Goal: Information Seeking & Learning: Find specific page/section

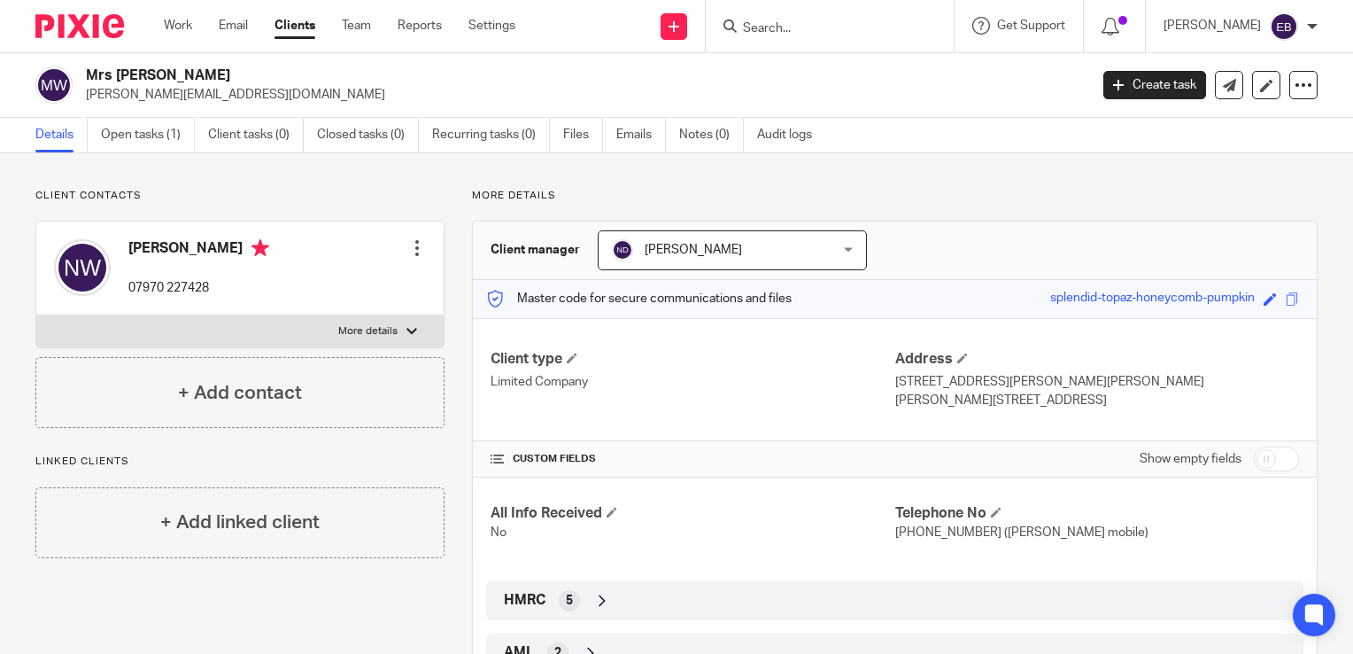
click at [803, 34] on input "Search" at bounding box center [820, 29] width 159 height 16
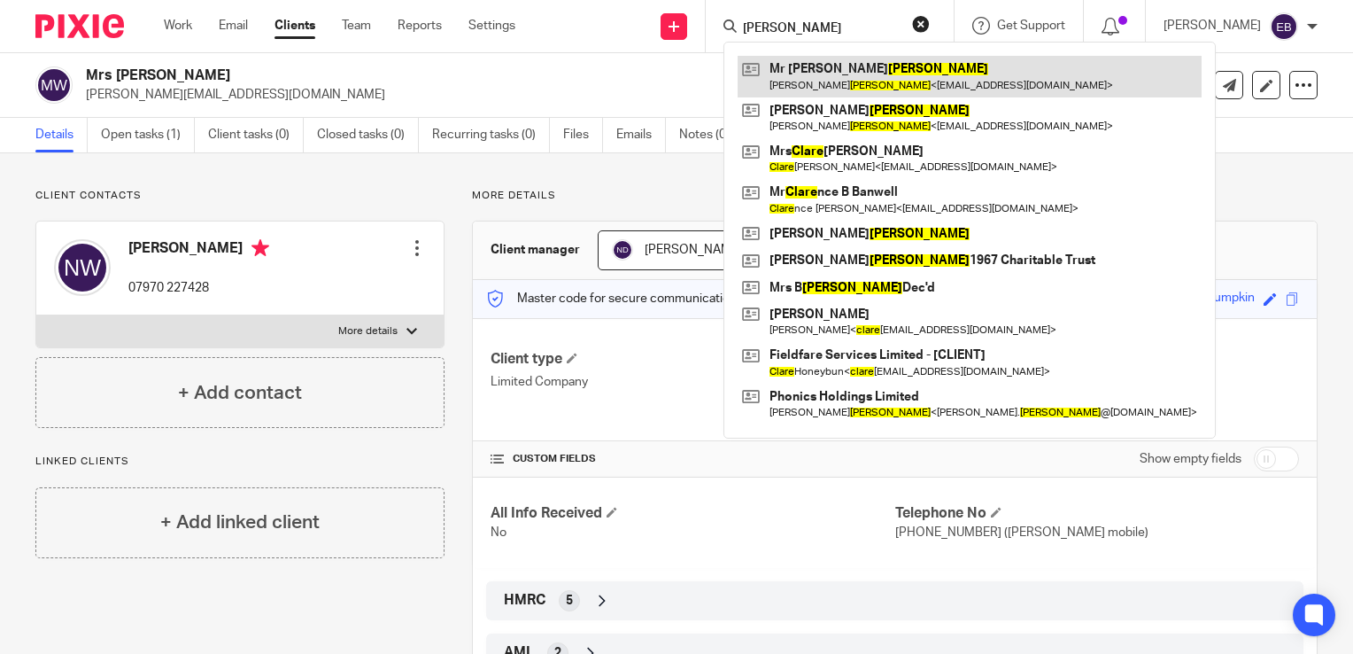
type input "clarke"
click at [817, 77] on link at bounding box center [970, 76] width 464 height 41
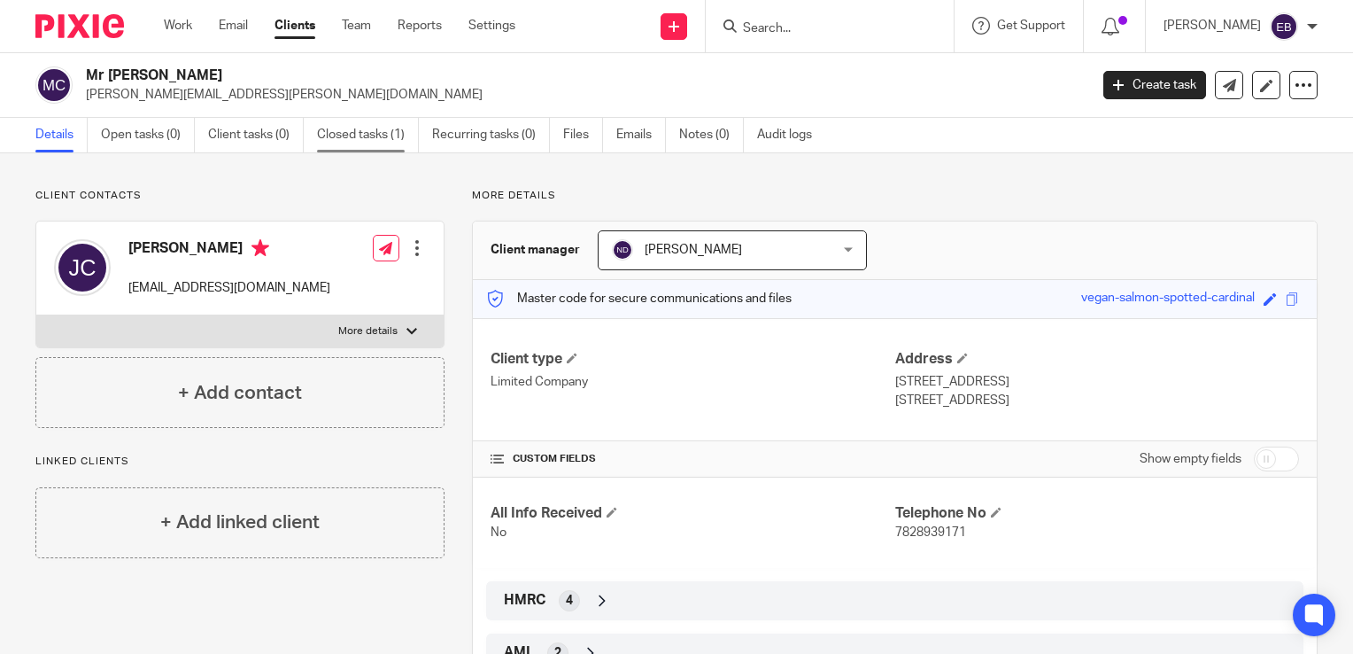
click at [371, 147] on link "Closed tasks (1)" at bounding box center [368, 135] width 102 height 35
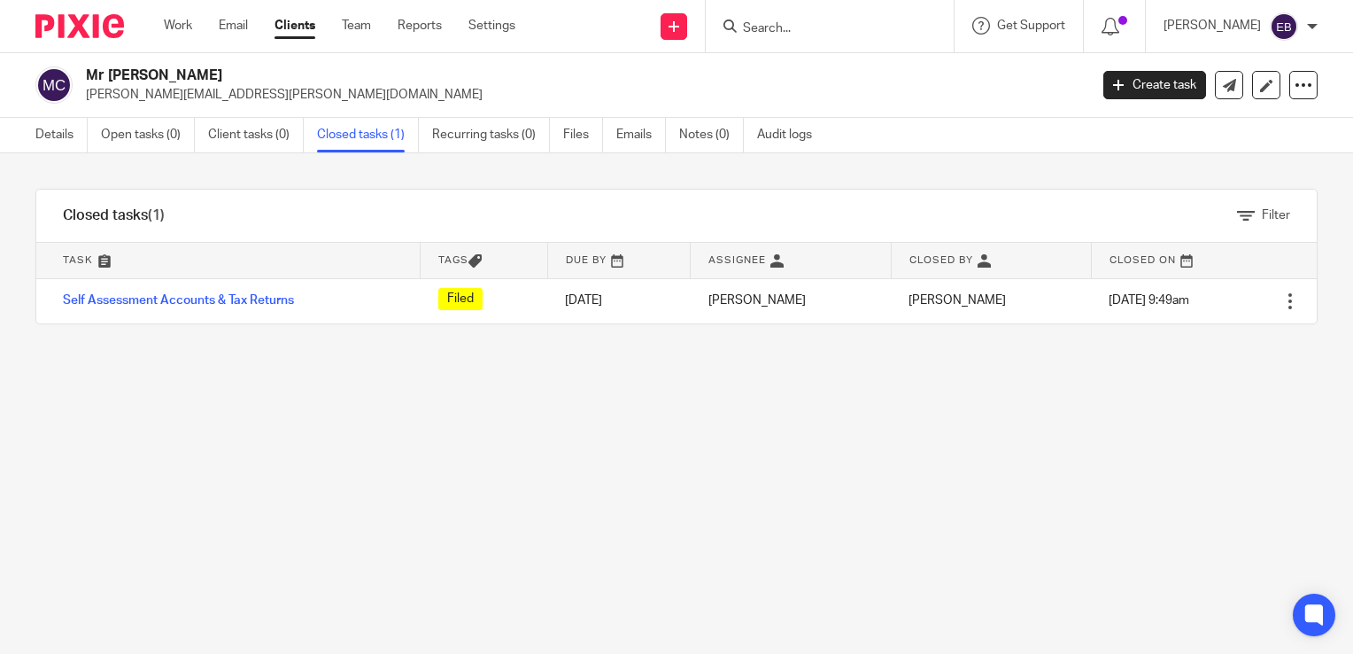
click at [794, 21] on input "Search" at bounding box center [820, 29] width 159 height 16
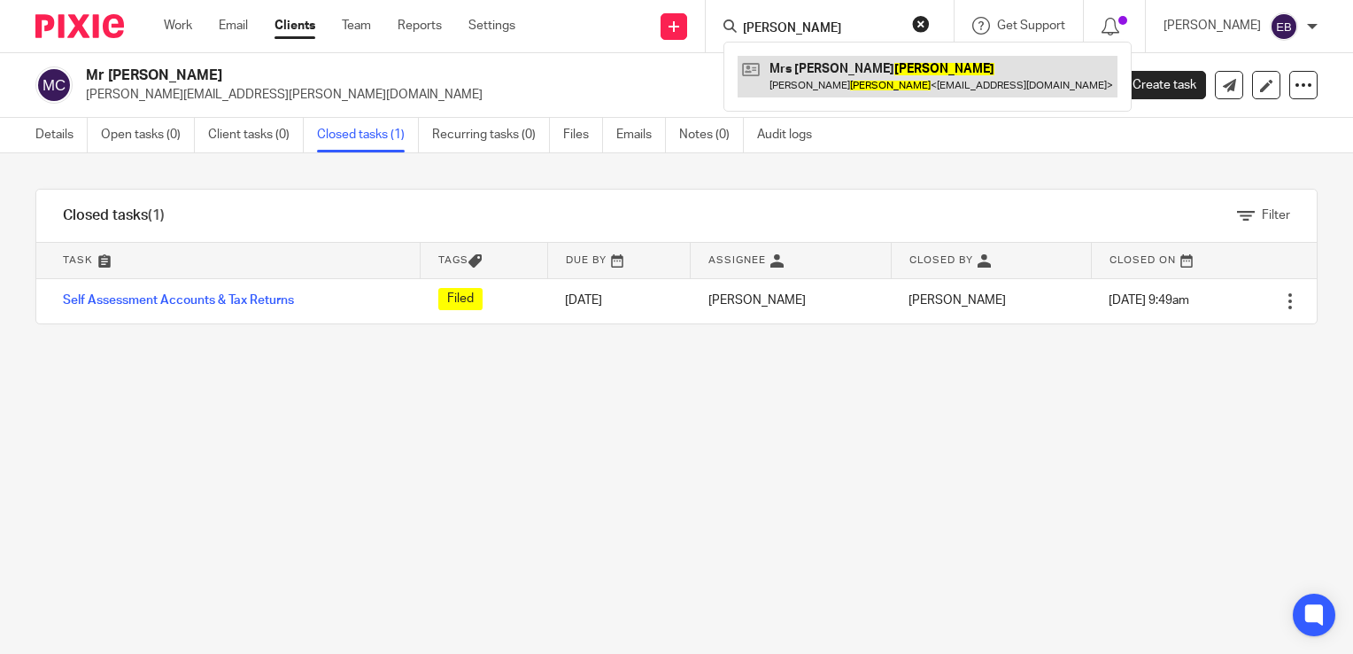
type input "[PERSON_NAME]"
drag, startPoint x: 826, startPoint y: 62, endPoint x: 1327, endPoint y: 71, distance: 500.5
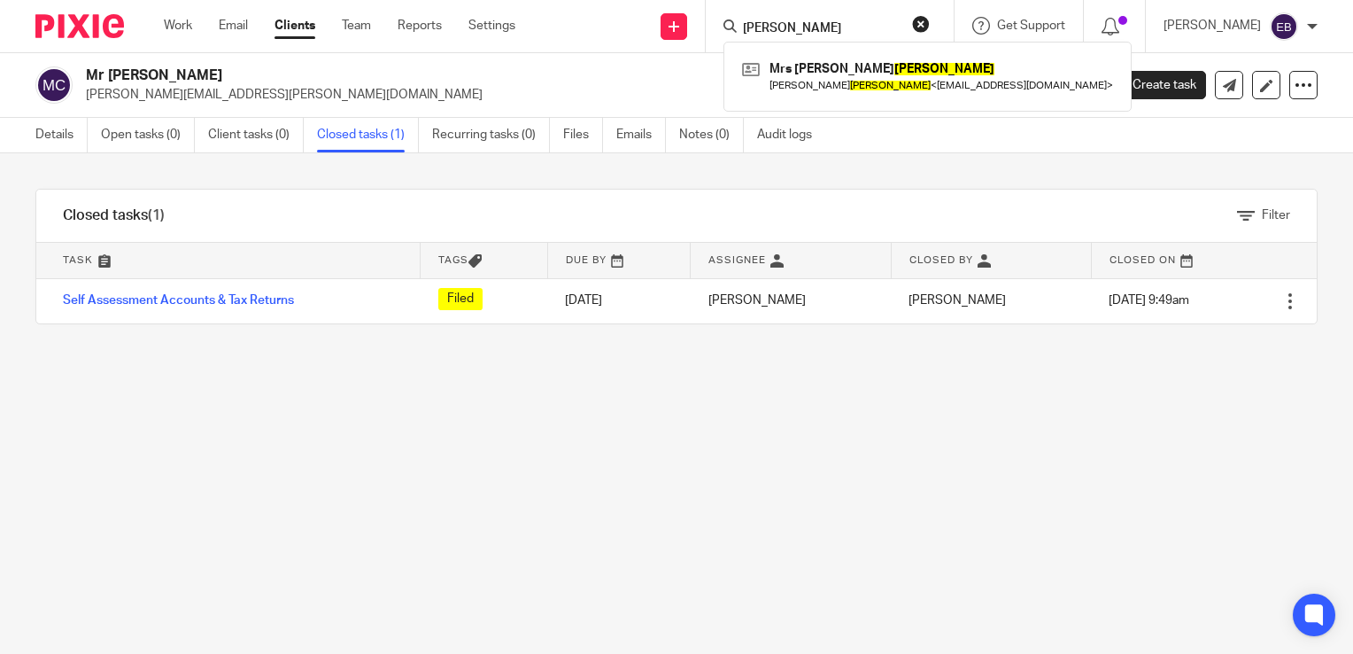
click at [825, 64] on link at bounding box center [928, 76] width 380 height 41
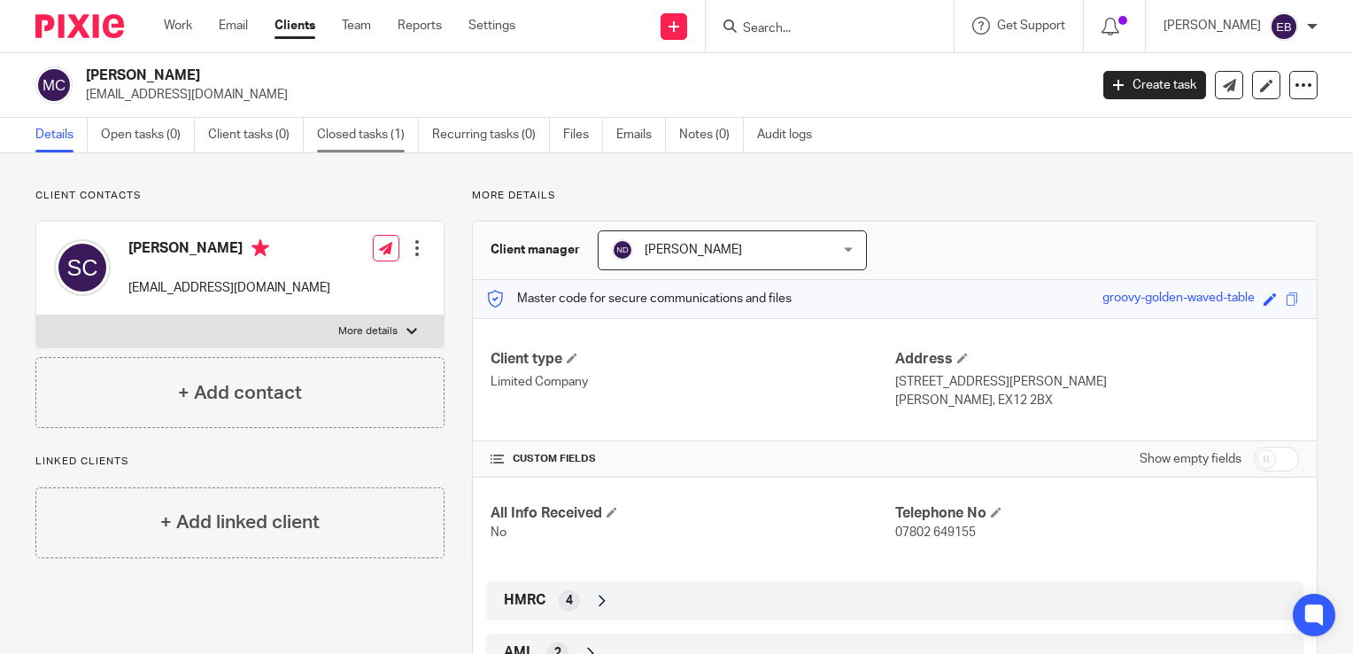
click at [399, 148] on link "Closed tasks (1)" at bounding box center [368, 135] width 102 height 35
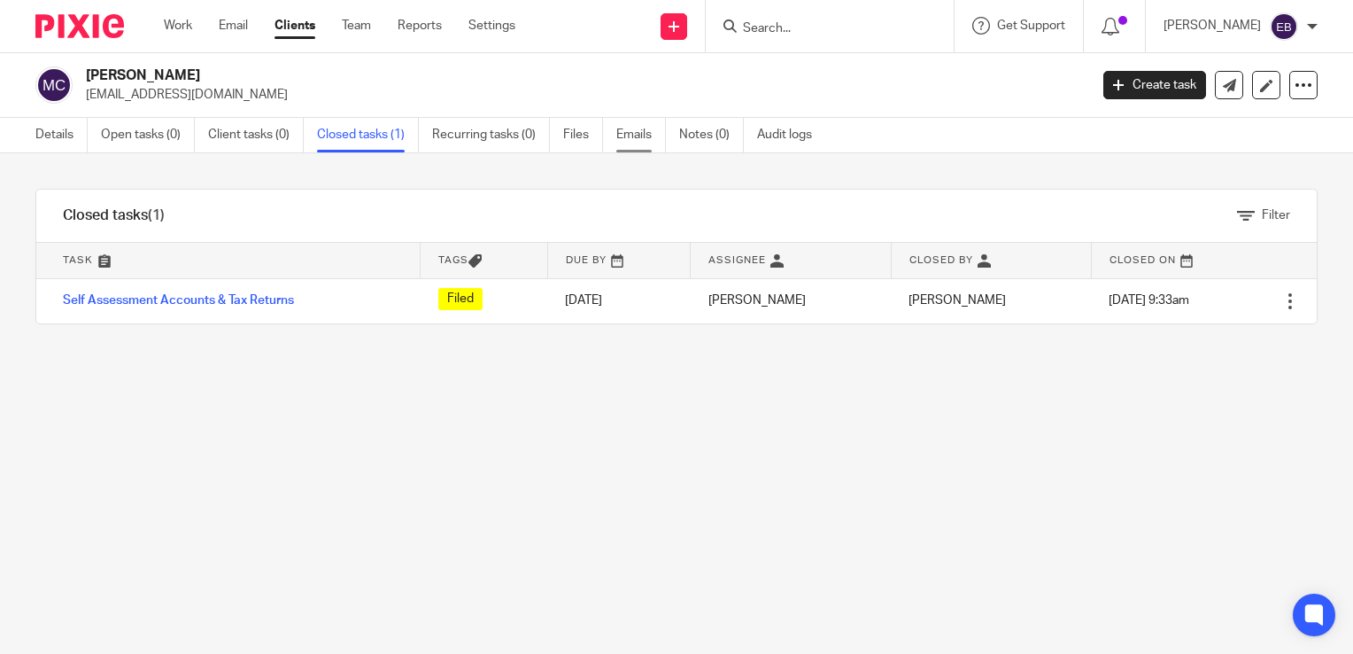
click at [629, 139] on link "Emails" at bounding box center [641, 135] width 50 height 35
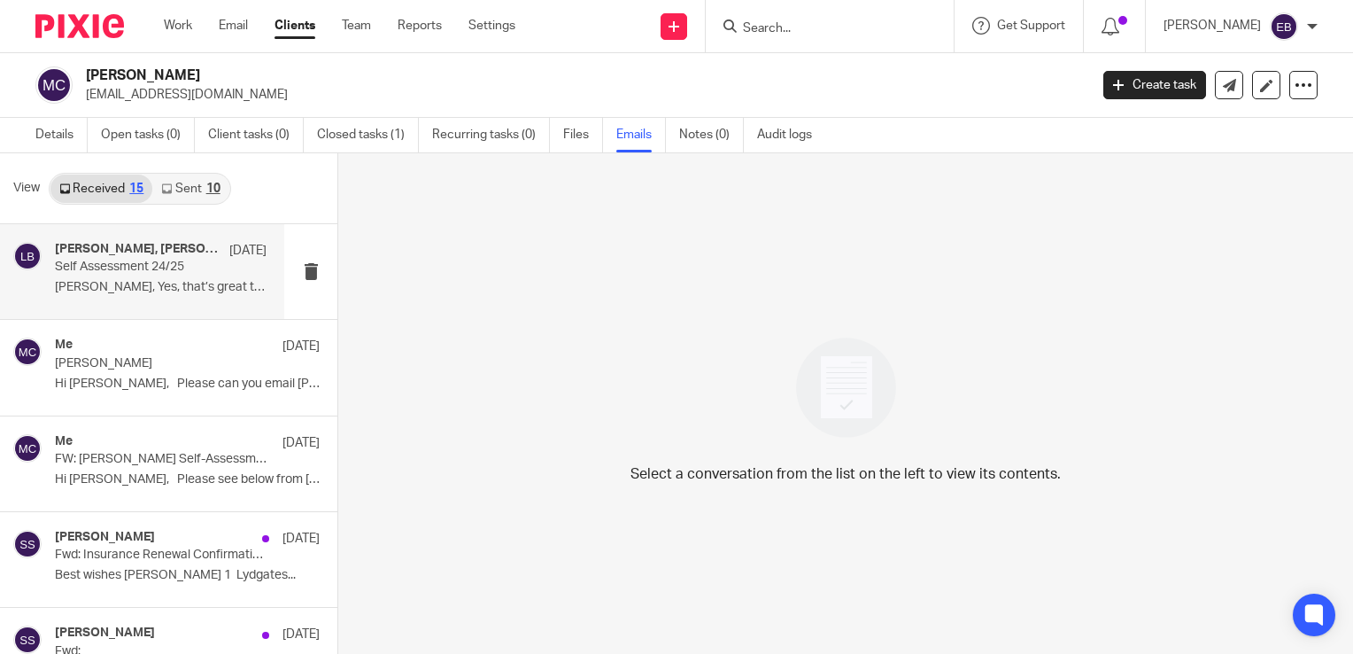
click at [200, 294] on div "Lory Baker, Susan Sutton 2 Aug Self Assessment 24/25 Lowry, Yes, that’s great t…" at bounding box center [161, 271] width 212 height 59
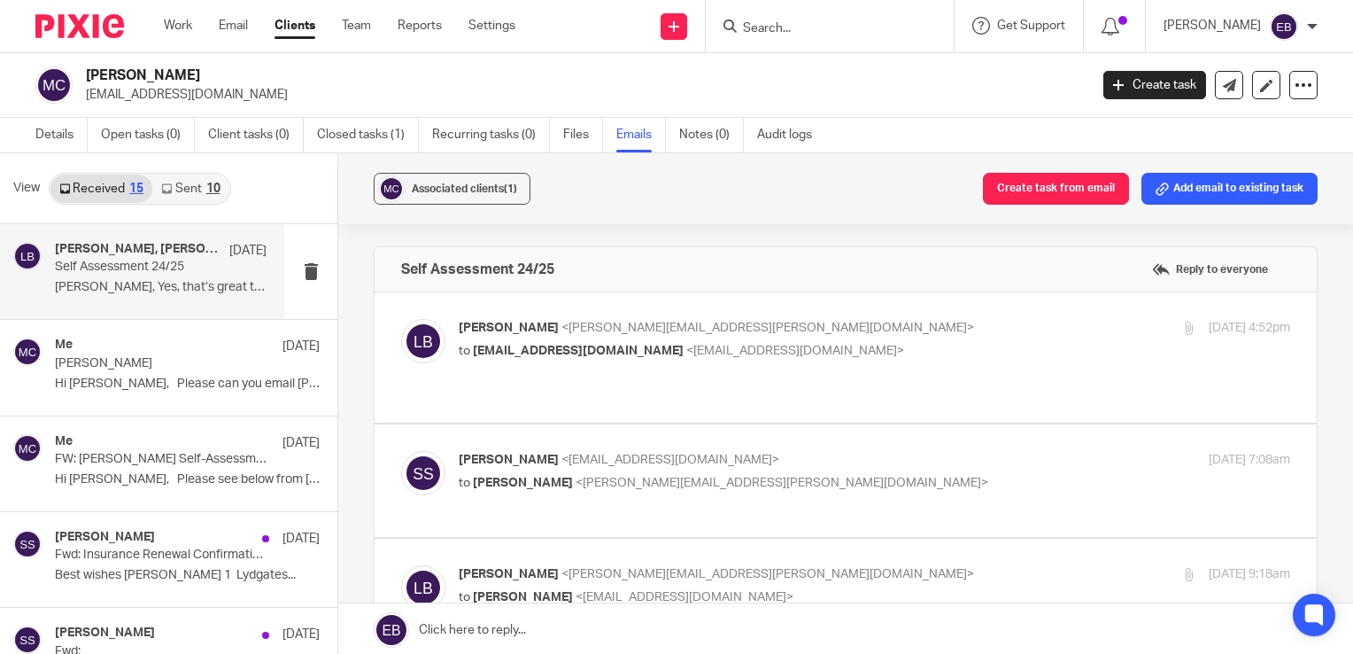
click at [812, 324] on p "Lory Baker <lory.baker@probusinessuk.com>" at bounding box center [736, 328] width 554 height 19
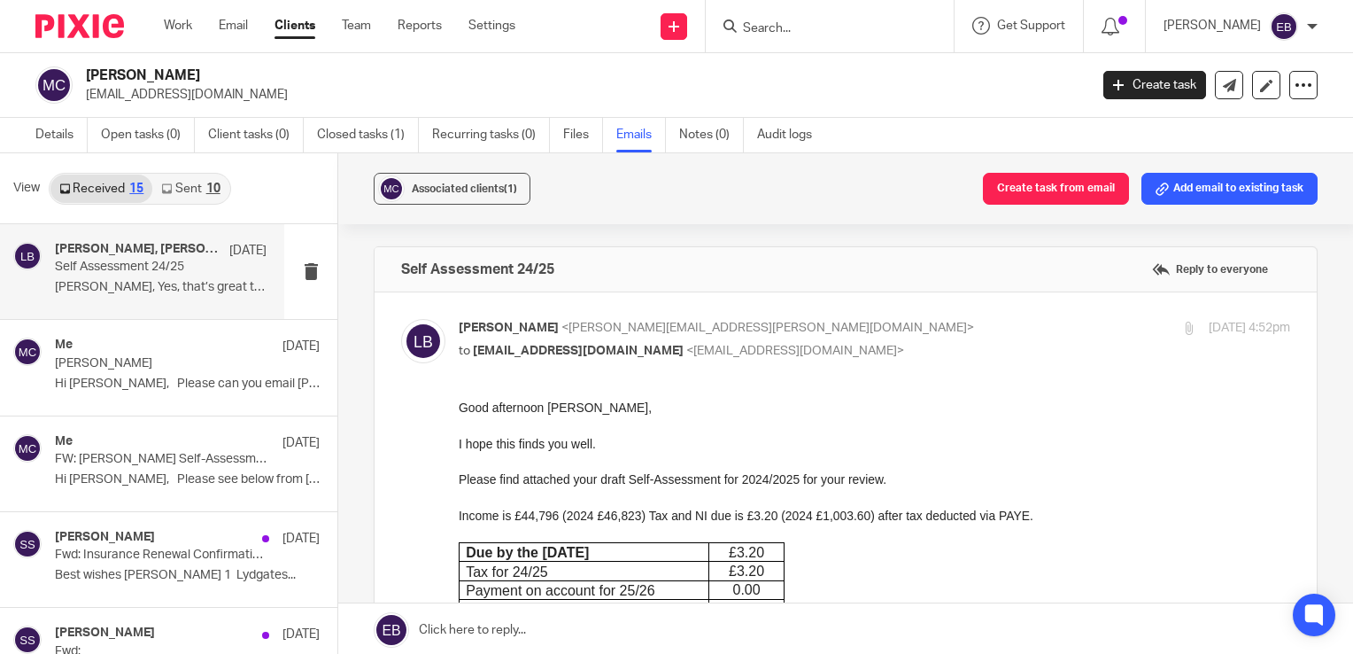
click at [834, 320] on p "Lory Baker <lory.baker@probusinessuk.com>" at bounding box center [736, 328] width 554 height 19
checkbox input "false"
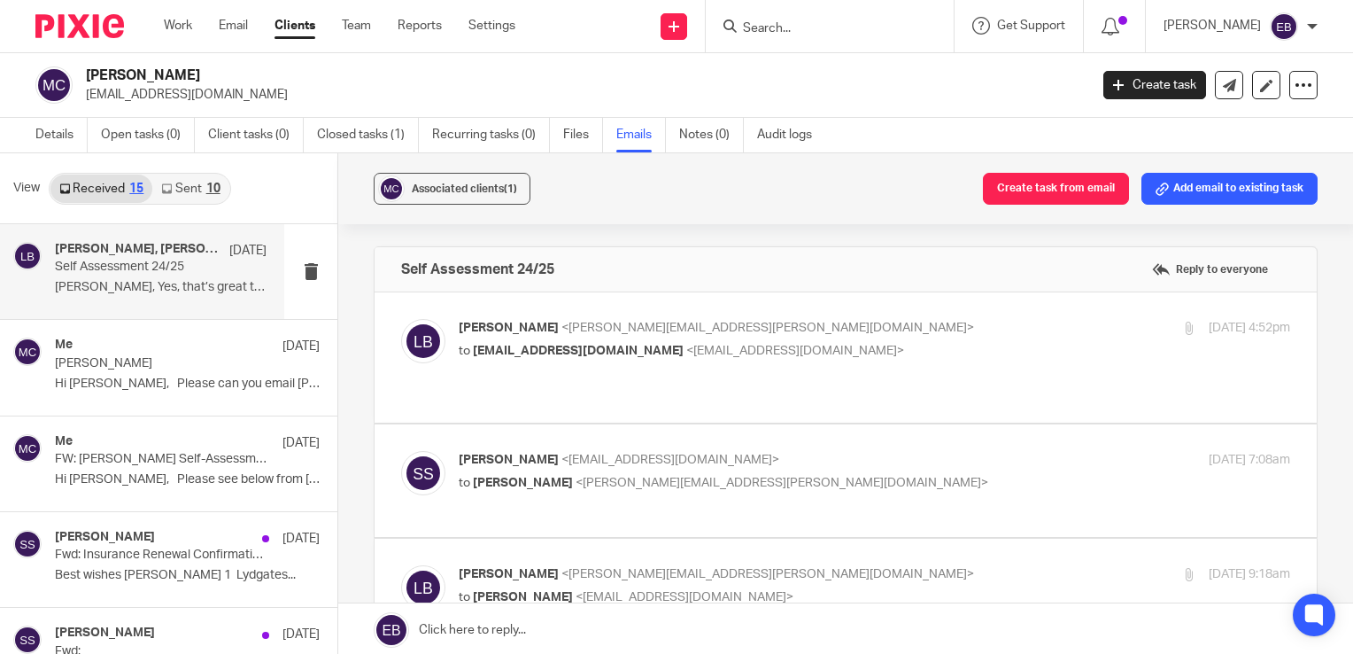
click at [836, 425] on label at bounding box center [846, 480] width 942 height 112
click at [401, 450] on input "checkbox" at bounding box center [400, 450] width 1 height 1
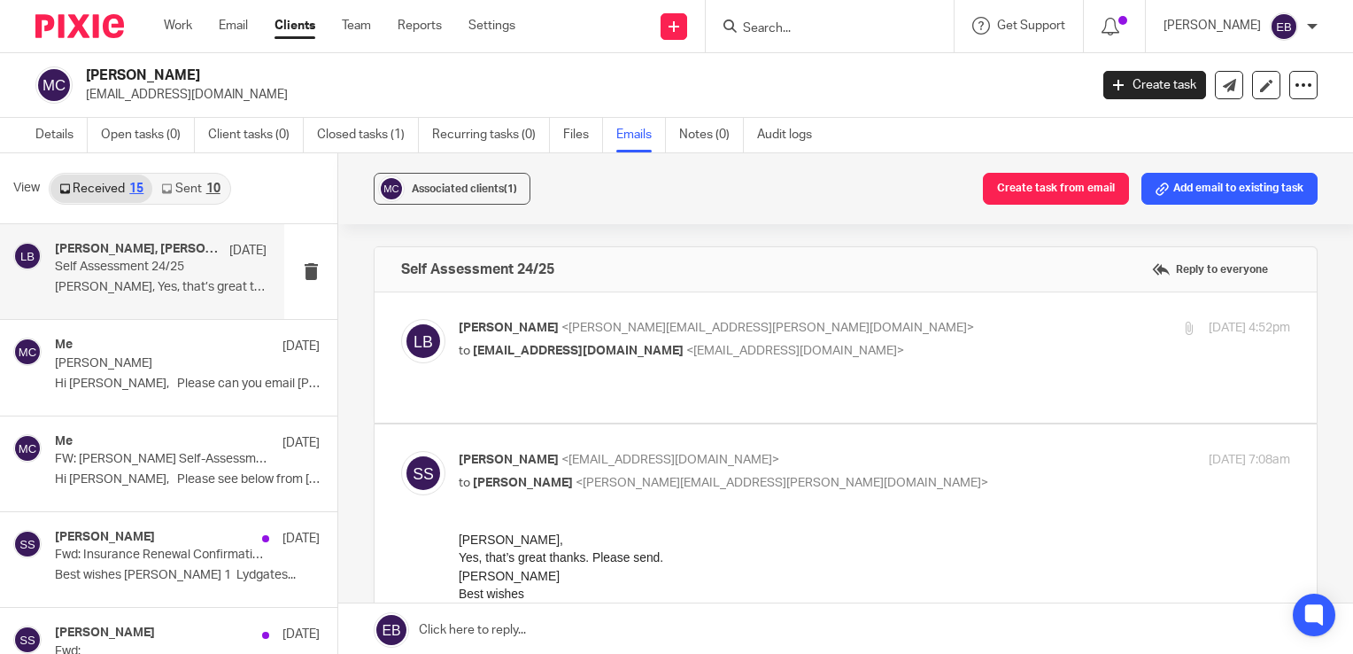
click at [401, 450] on input "checkbox" at bounding box center [400, 450] width 1 height 1
checkbox input "false"
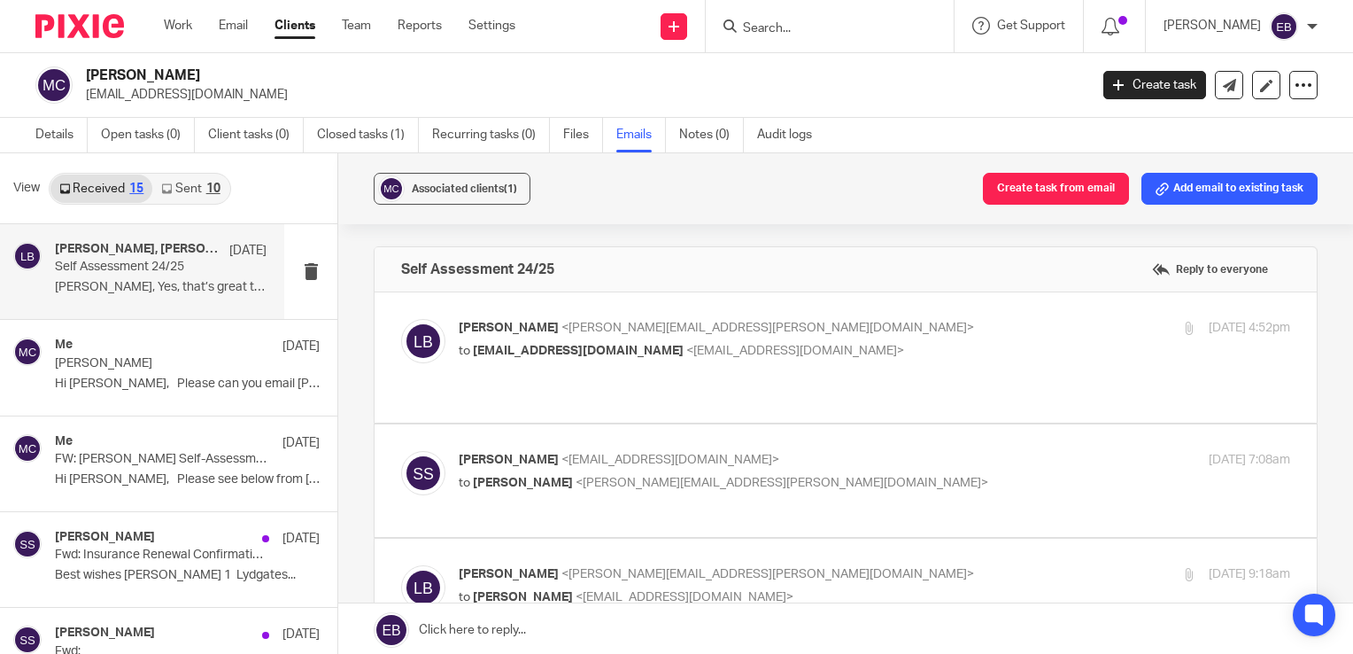
scroll to position [266, 0]
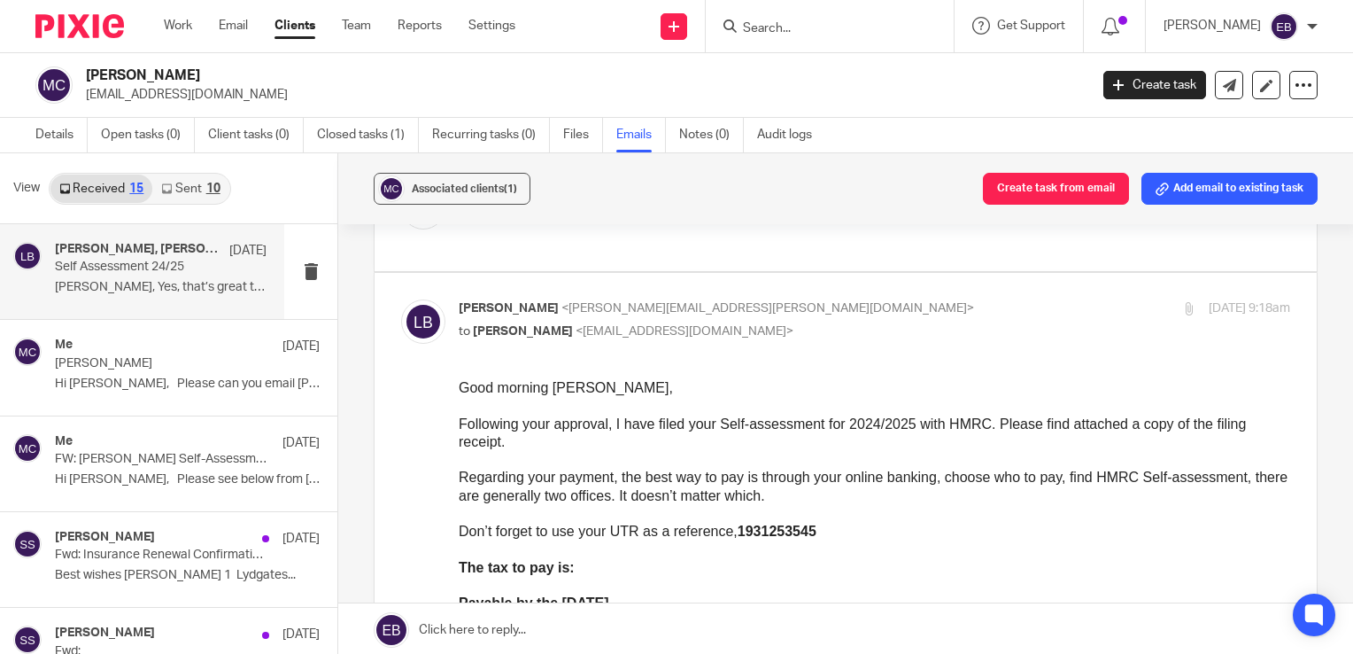
click at [835, 322] on p "to Susan Sutton <susanawhelan@icloud.com>" at bounding box center [736, 331] width 554 height 19
checkbox input "false"
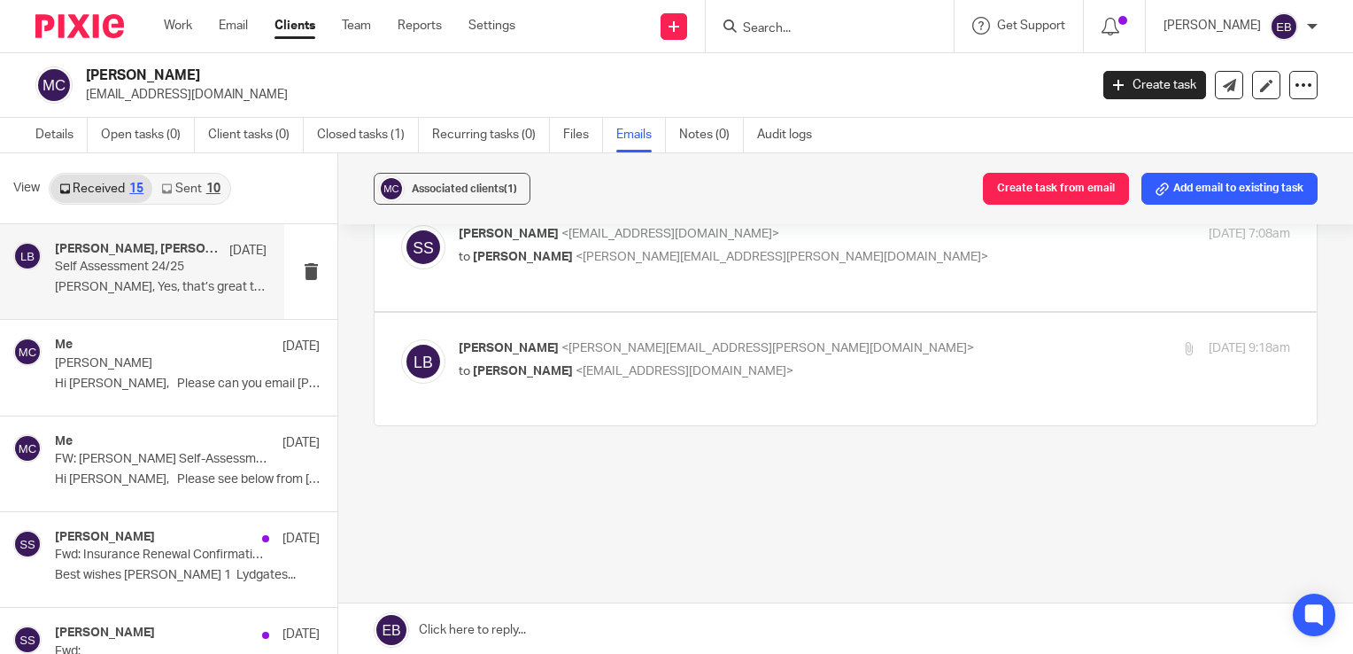
scroll to position [190, 0]
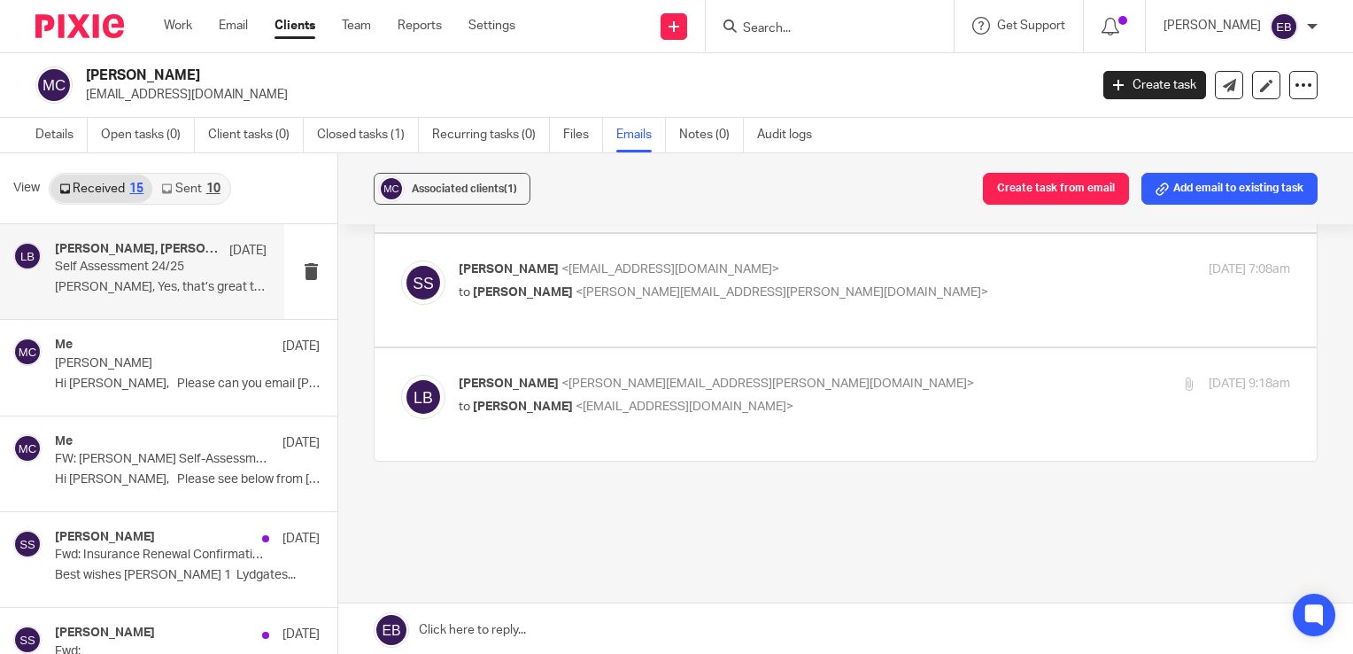
click at [844, 30] on input "Search" at bounding box center [820, 29] width 159 height 16
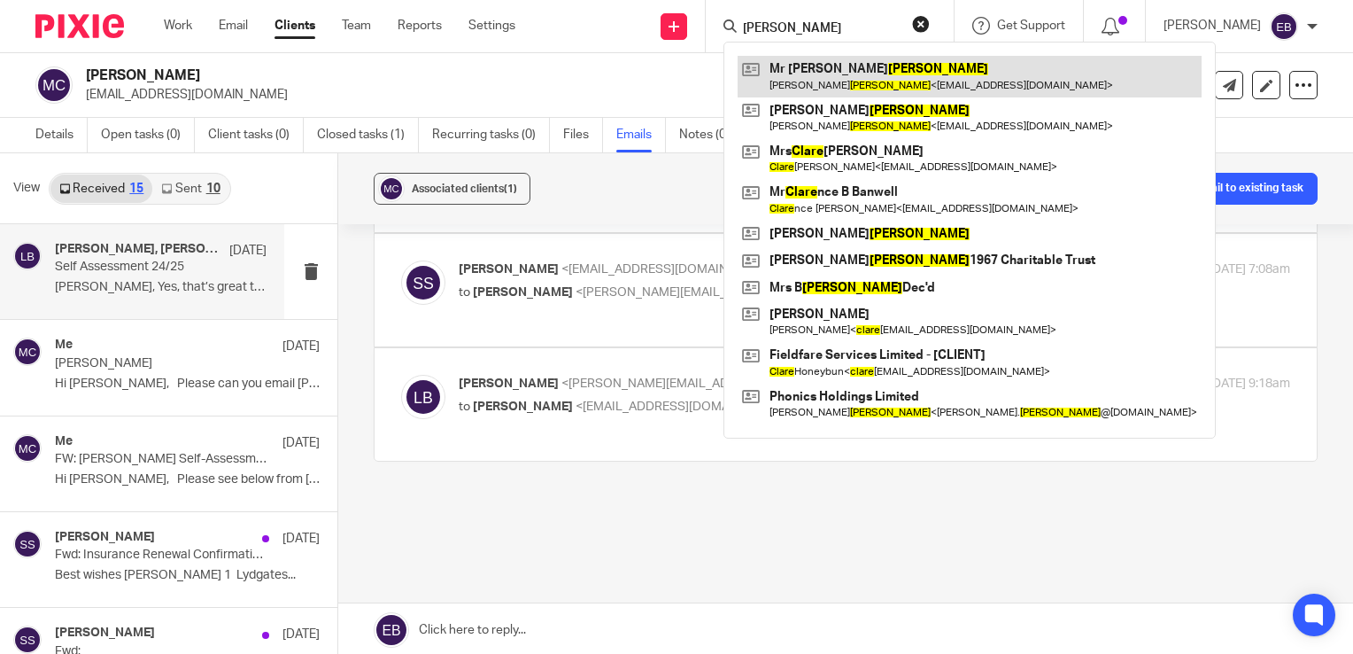
type input "clarke"
click at [856, 84] on link at bounding box center [970, 76] width 464 height 41
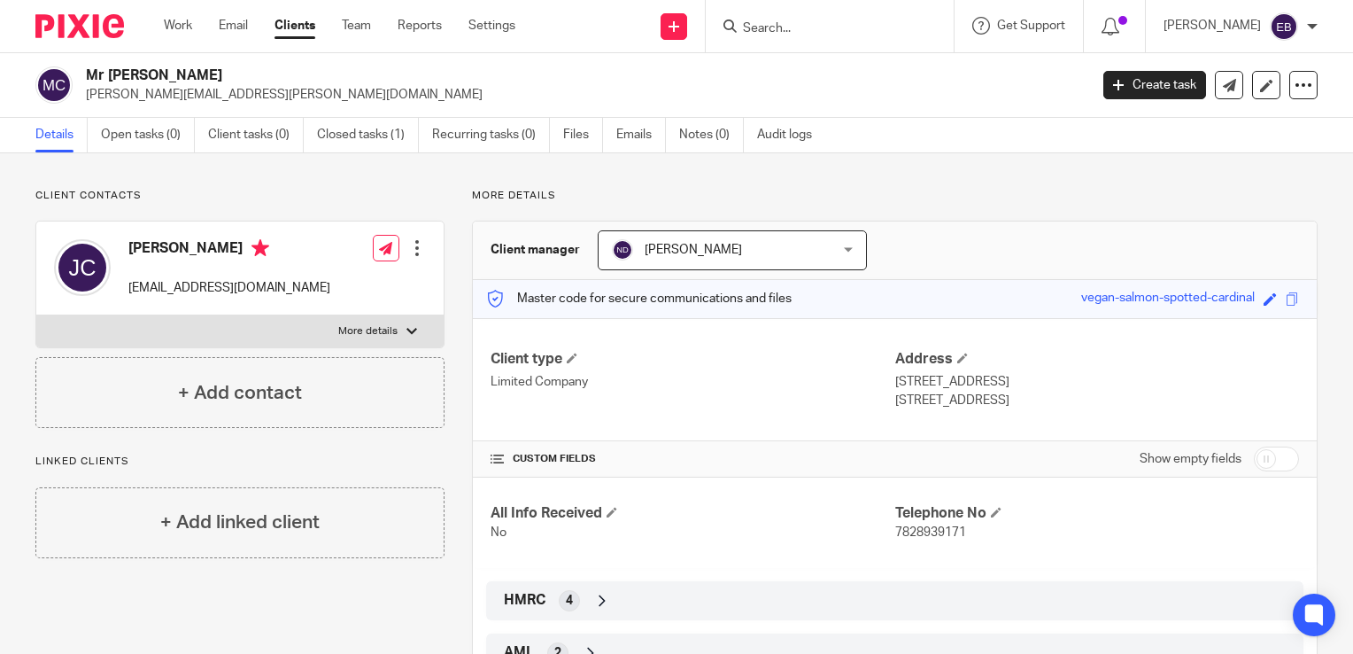
click at [820, 199] on div "More details Client manager [PERSON_NAME] [PERSON_NAME] [PERSON_NAME] [PERSON_N…" at bounding box center [881, 438] width 873 height 498
click at [623, 129] on link "Emails" at bounding box center [641, 135] width 50 height 35
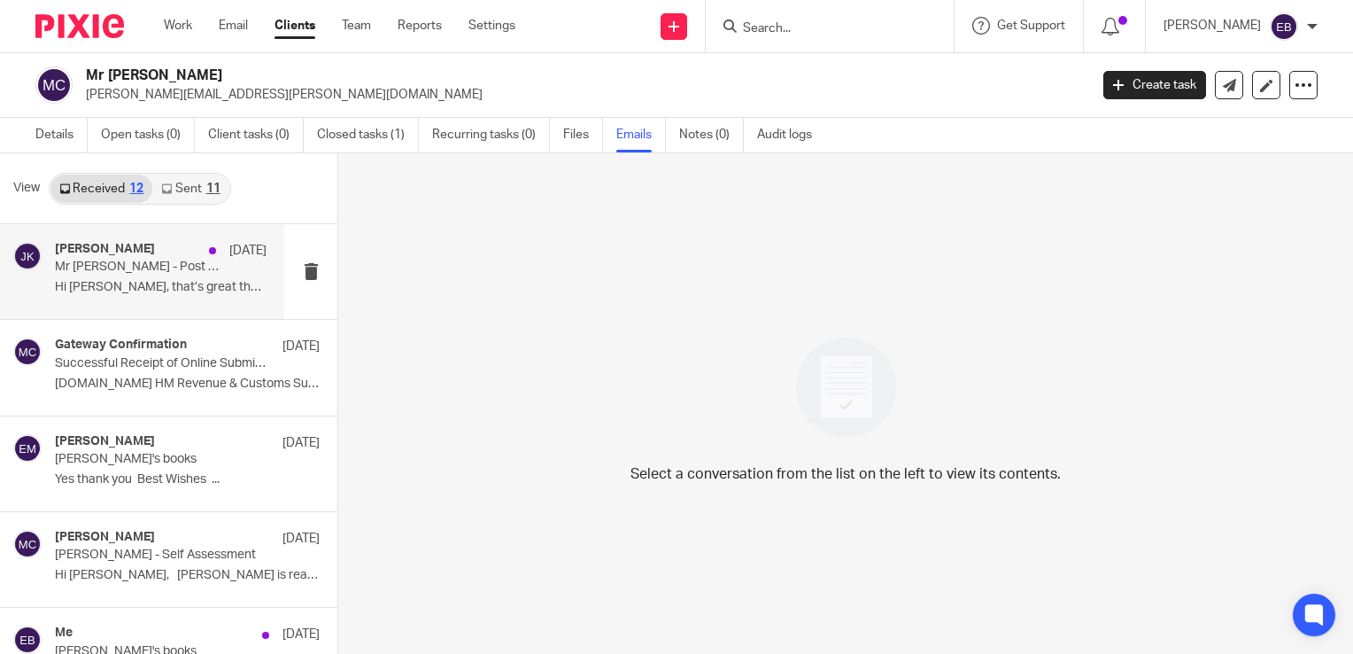
click at [174, 275] on div "Johanne Kassardjian 14 Aug Mr Jason Clarke - Post Received 13.08.25 Hi Johanne,…" at bounding box center [161, 271] width 212 height 59
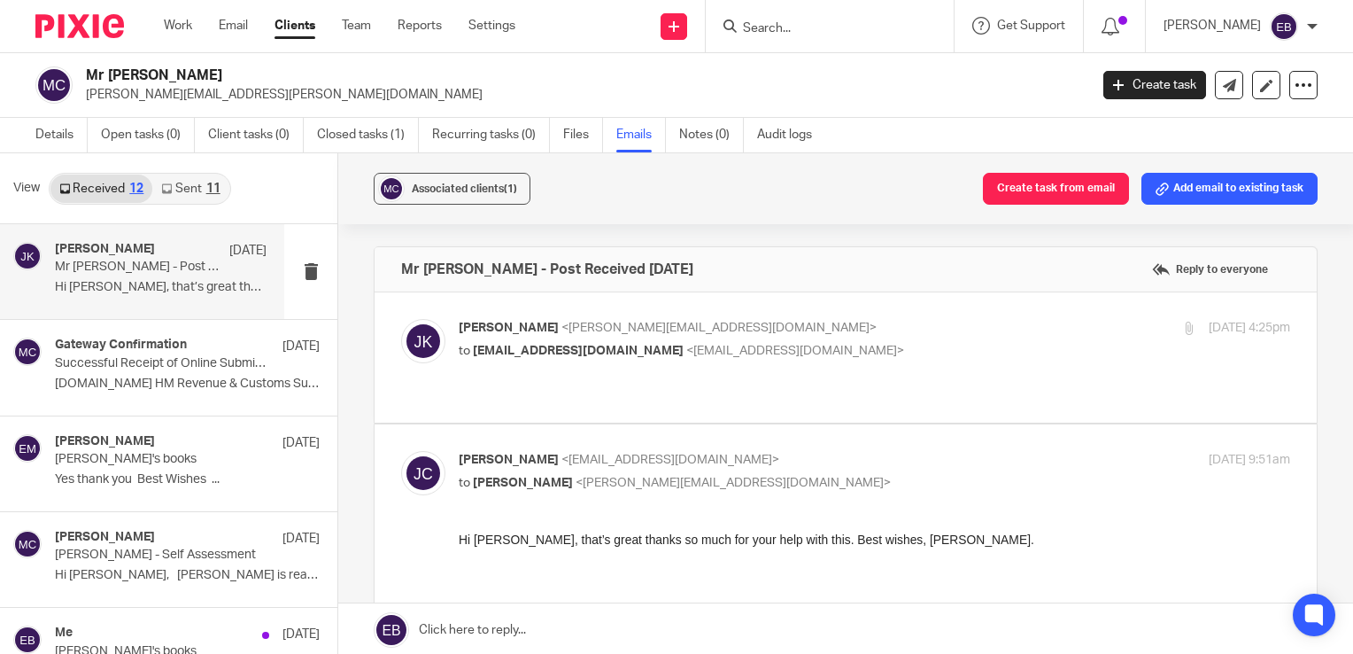
click at [834, 315] on label at bounding box center [846, 357] width 942 height 130
click at [401, 318] on input "checkbox" at bounding box center [400, 318] width 1 height 1
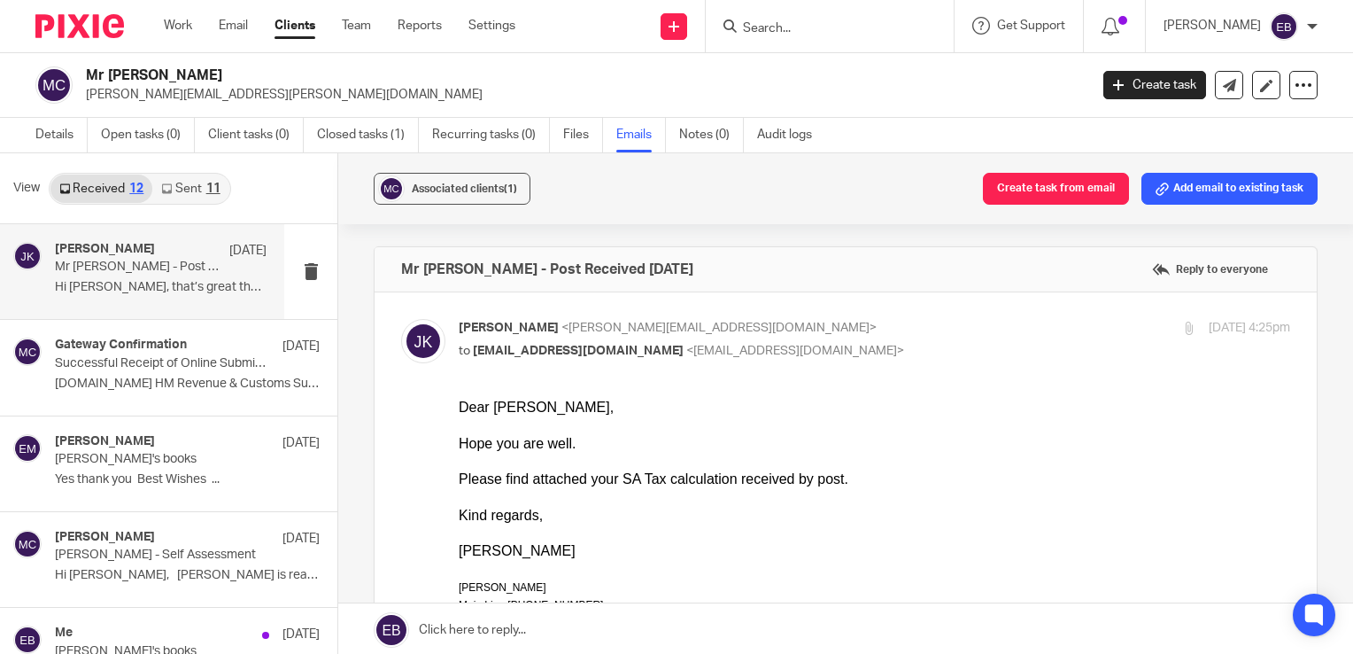
click at [864, 330] on p "Johanne Kassardjian <johanne@odaccountants.co.uk>" at bounding box center [736, 328] width 554 height 19
checkbox input "false"
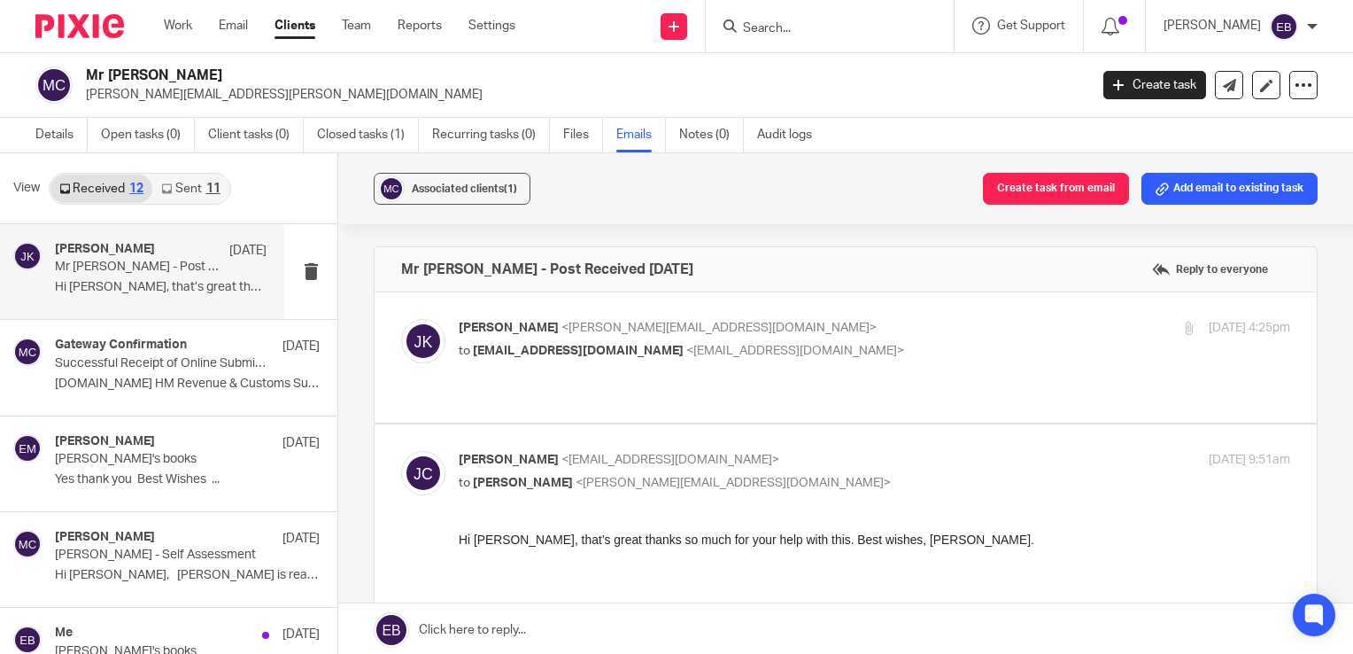
click at [202, 182] on link "Sent 11" at bounding box center [190, 188] width 76 height 28
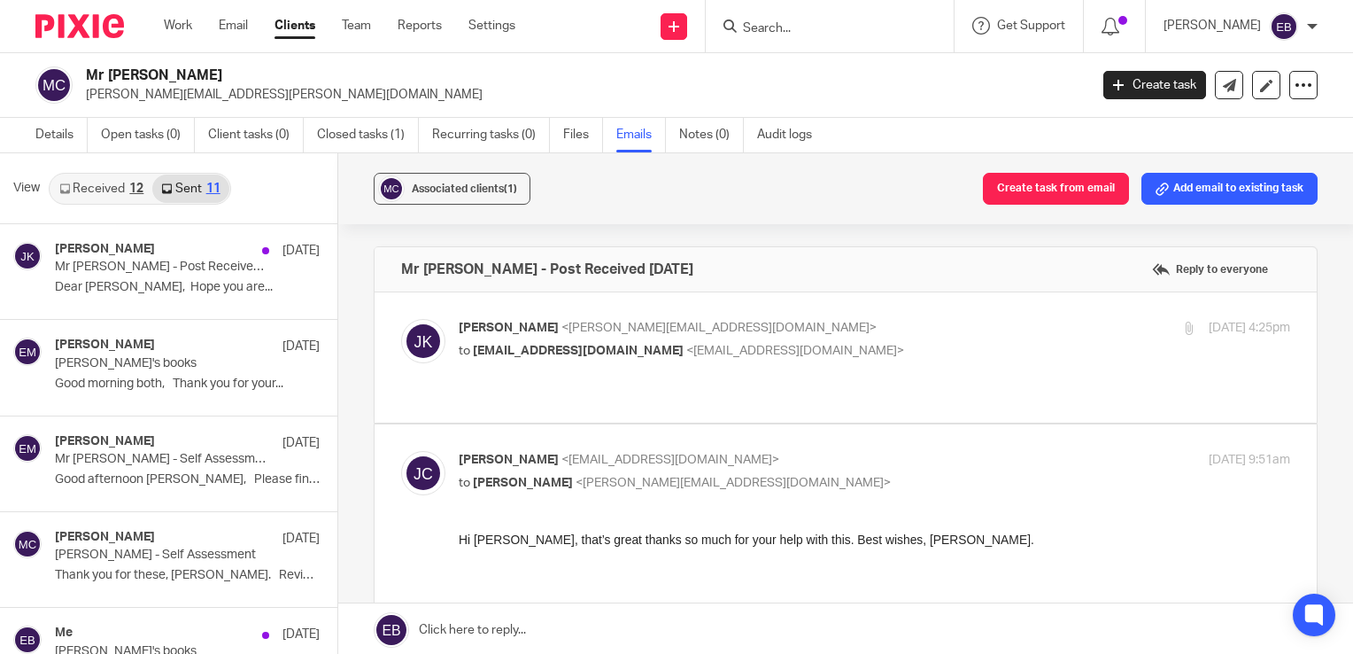
scroll to position [3, 0]
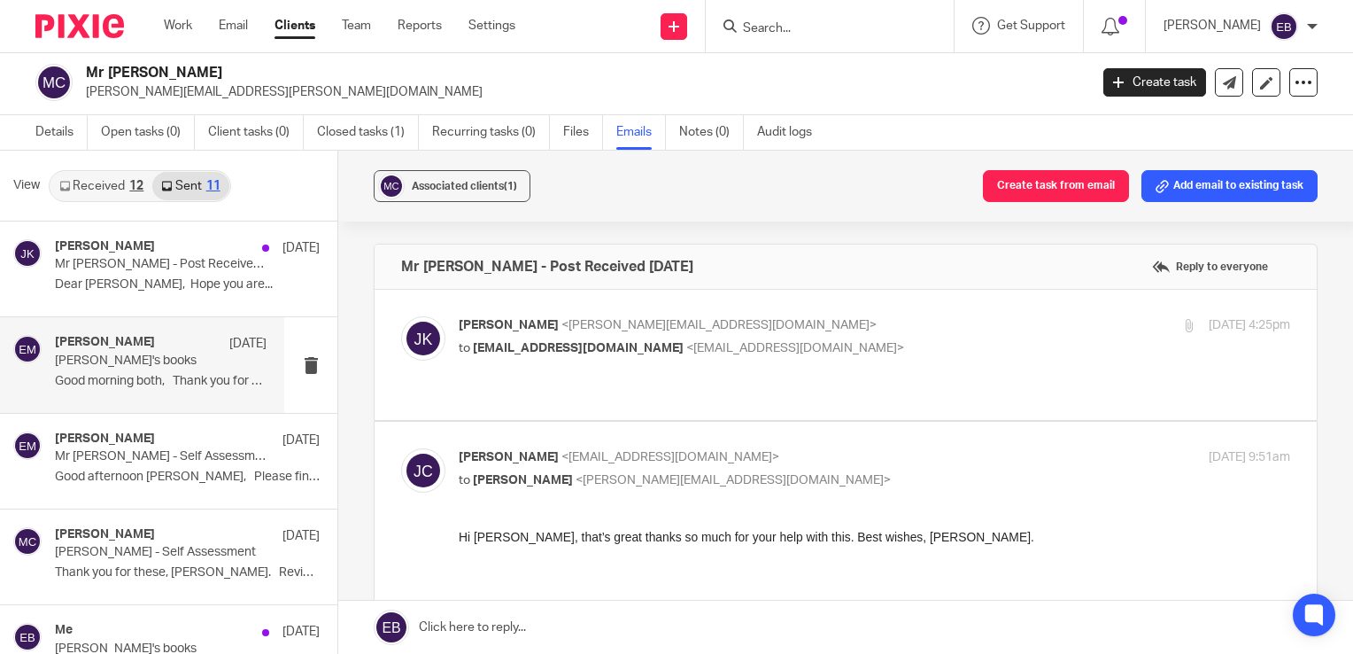
click at [147, 388] on div "Erik Molnar 5 Aug Jay's books Good morning both, Thank you for your..." at bounding box center [161, 364] width 212 height 59
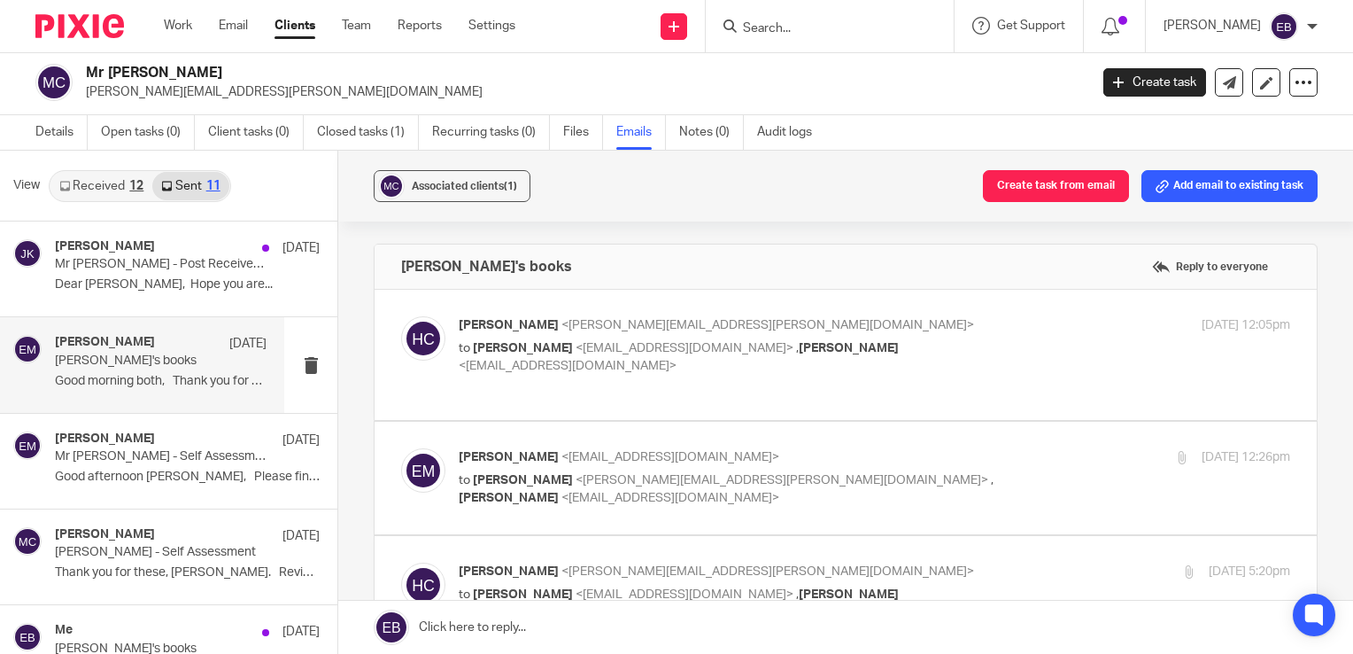
scroll to position [0, 0]
click at [1011, 346] on div "Helen Clarke <helen.clarke@rednockschool.org.uk> to Erik Molnar <erikmolnar@pro…" at bounding box center [875, 345] width 832 height 59
checkbox input "true"
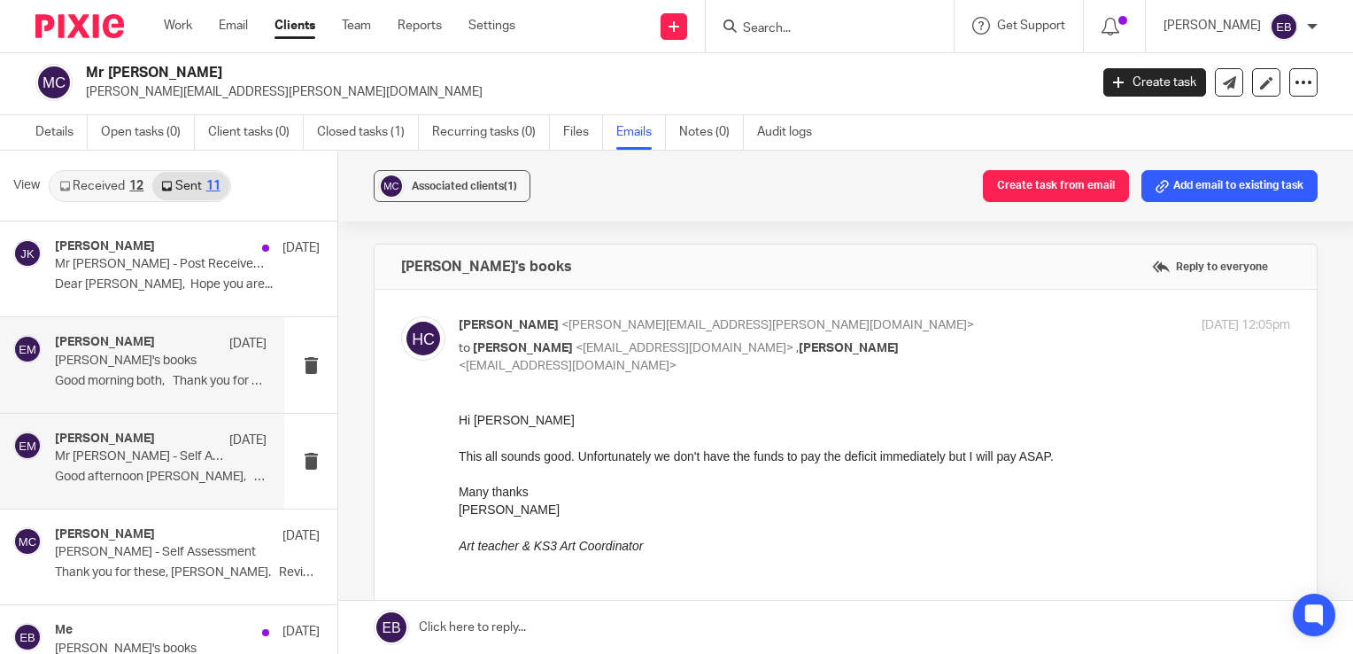
drag, startPoint x: 200, startPoint y: 482, endPoint x: 211, endPoint y: 481, distance: 10.7
click at [201, 482] on p "Good afternoon Jay, Please find..." at bounding box center [161, 476] width 212 height 15
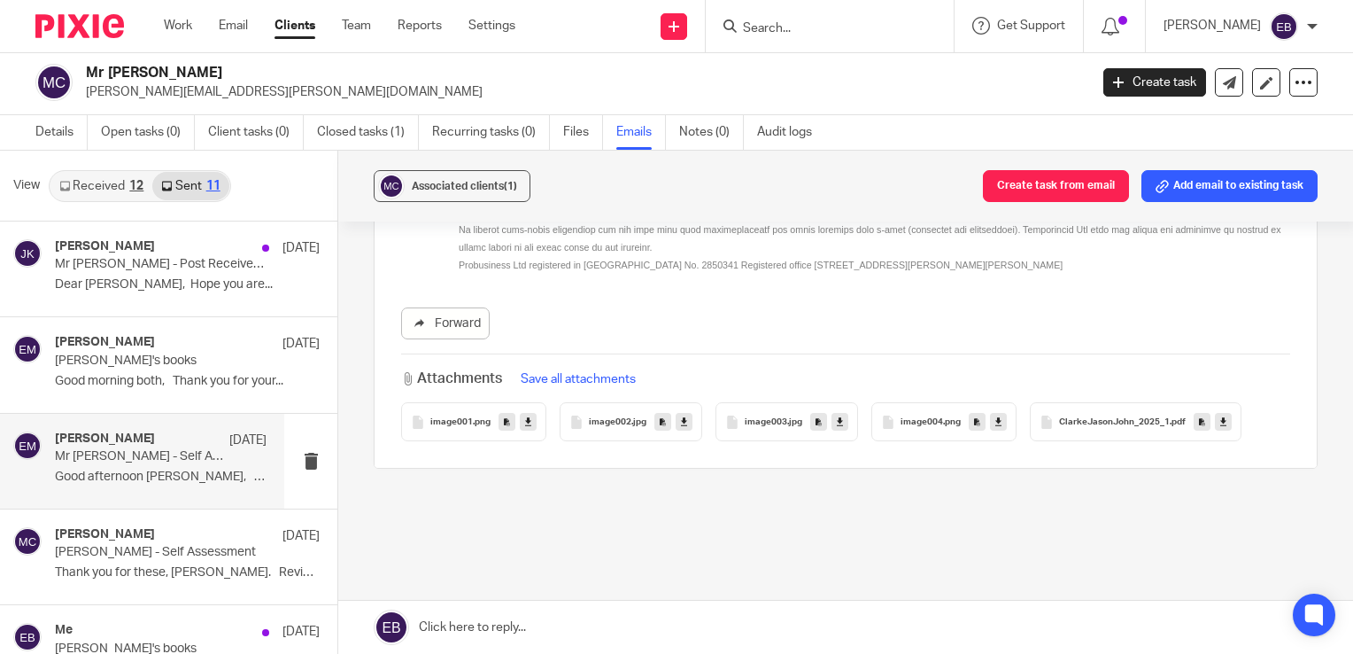
scroll to position [1332, 0]
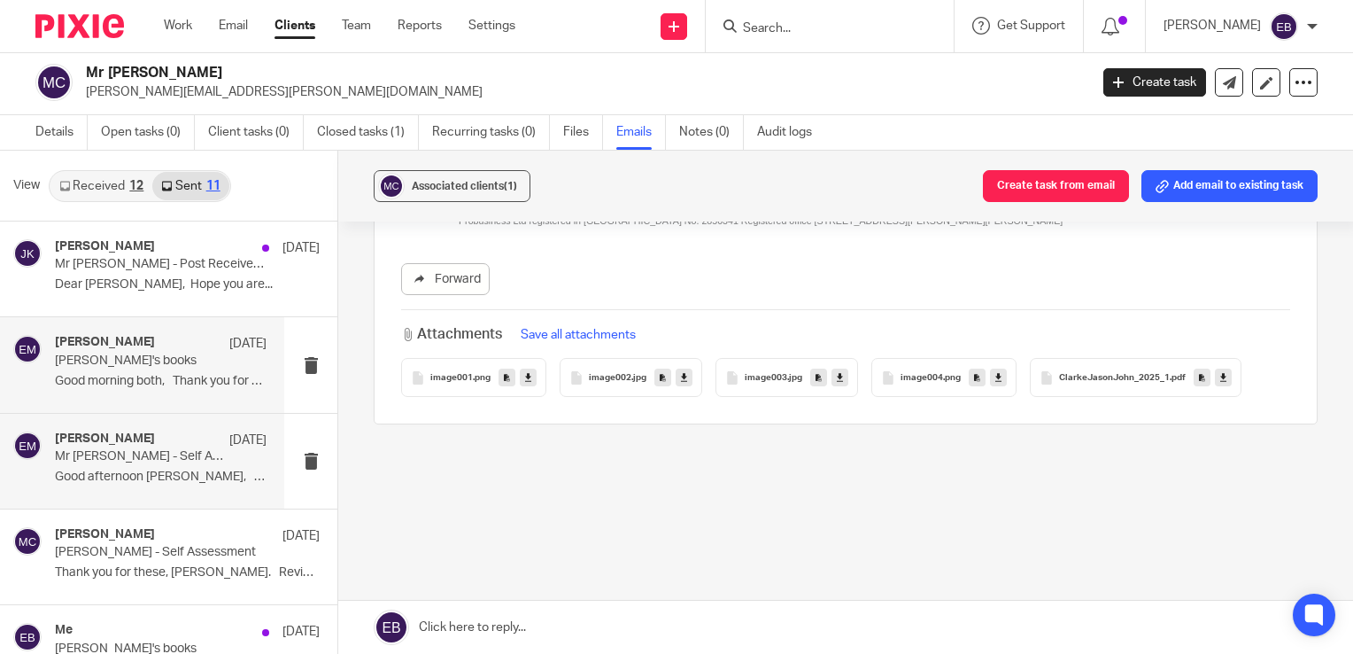
click at [191, 375] on p "Good morning both, Thank you for your..." at bounding box center [161, 381] width 212 height 15
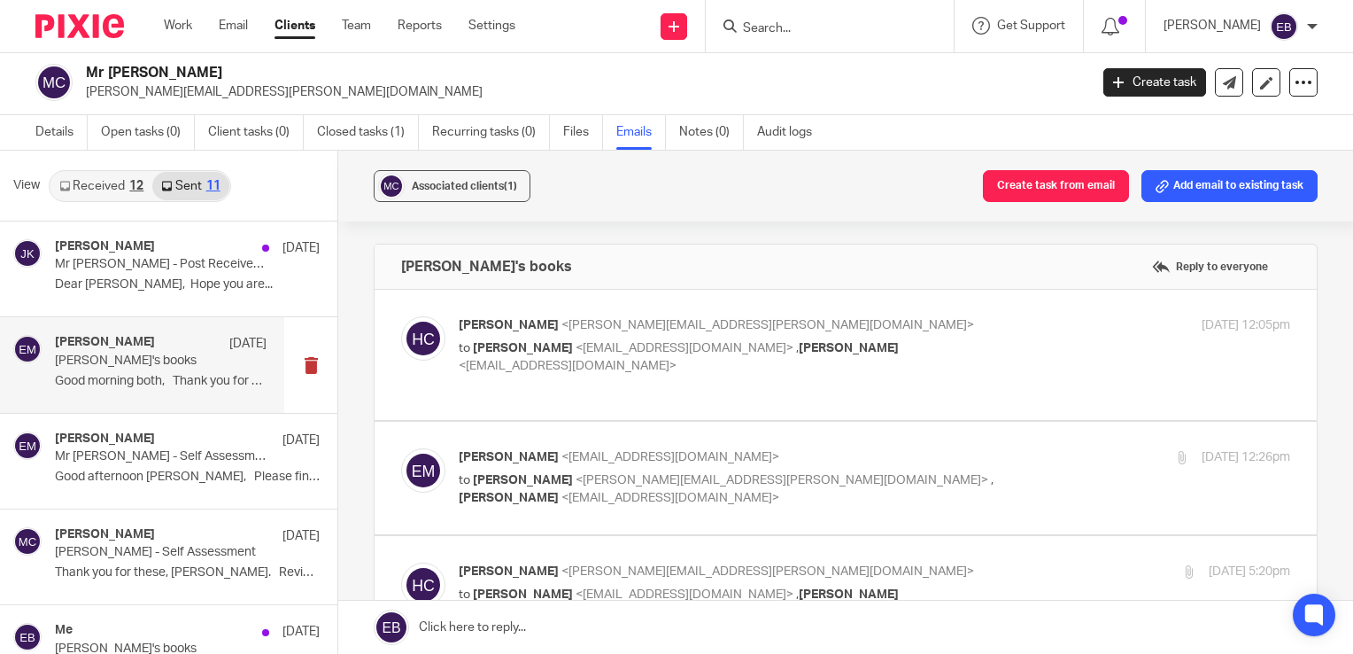
scroll to position [0, 0]
click at [990, 312] on label at bounding box center [846, 355] width 942 height 130
click at [401, 315] on input "checkbox" at bounding box center [400, 315] width 1 height 1
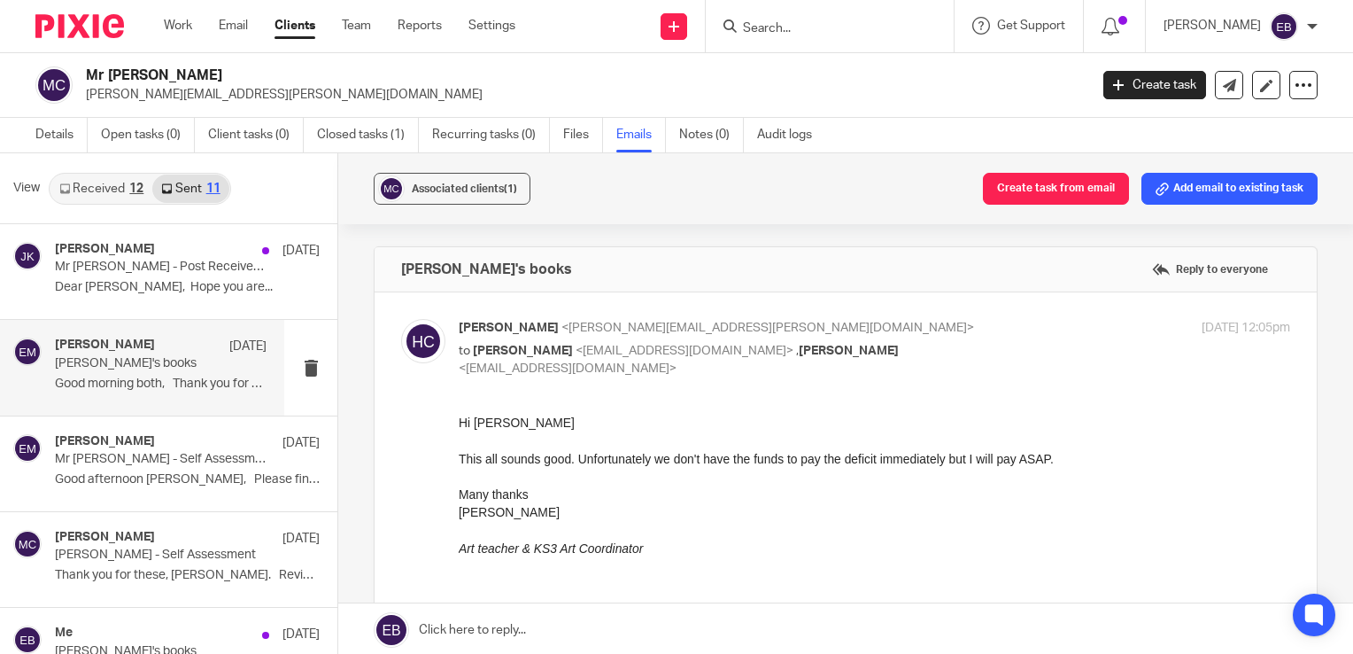
click at [992, 332] on p "Helen Clarke <helen.clarke@rednockschool.org.uk>" at bounding box center [736, 328] width 554 height 19
checkbox input "false"
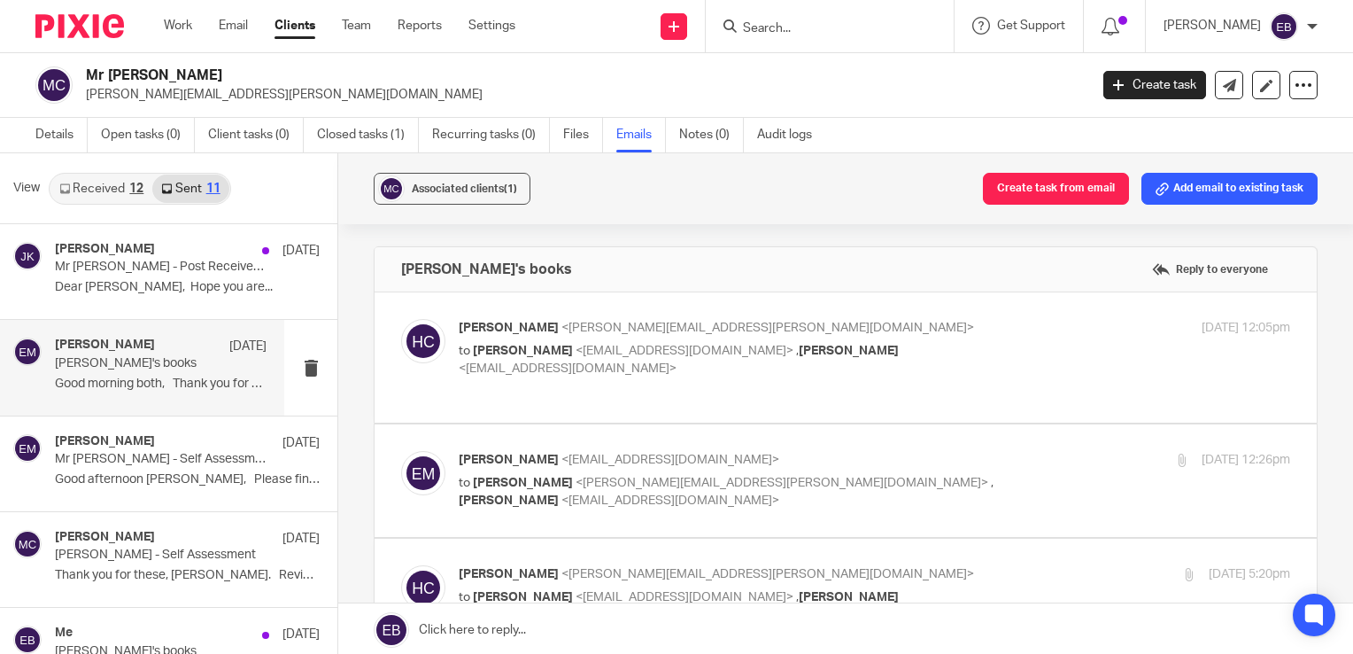
scroll to position [89, 0]
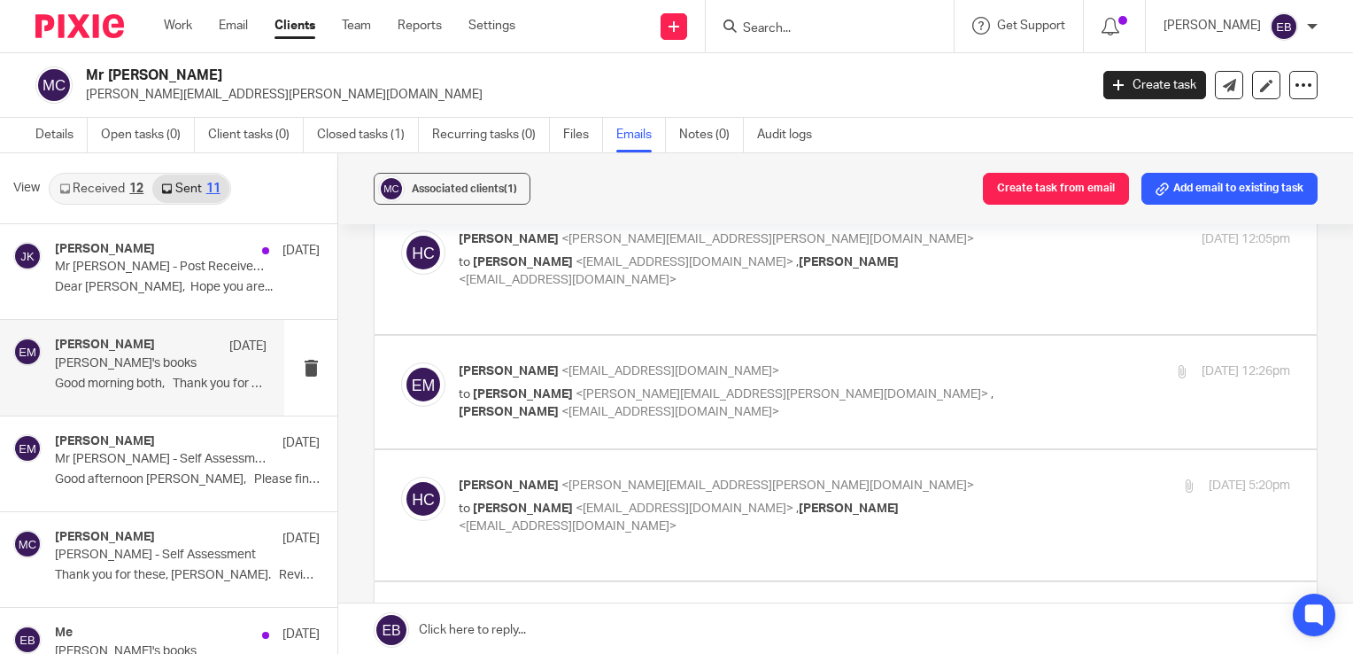
click at [992, 336] on label at bounding box center [846, 392] width 942 height 112
click at [401, 361] on input "checkbox" at bounding box center [400, 361] width 1 height 1
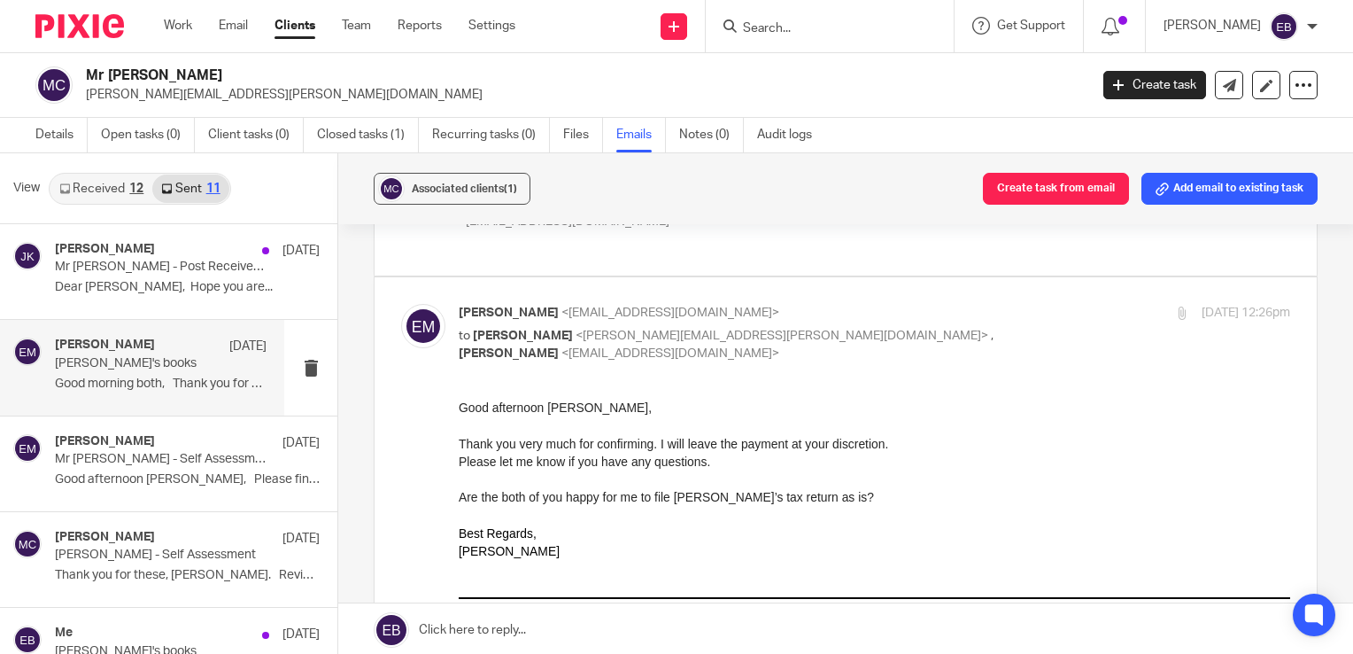
scroll to position [177, 0]
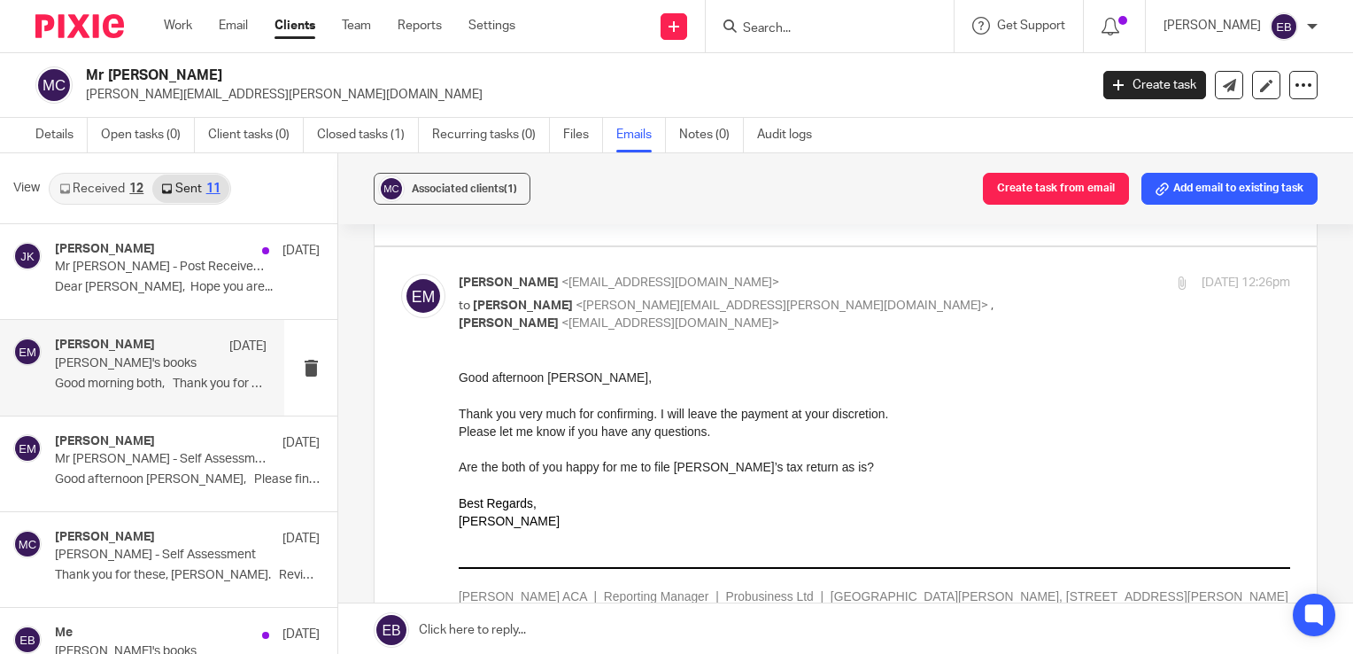
click at [992, 297] on p "to Helen Clarke <helen.clarke@rednockschool.org.uk> , jay clarke <squareeyes@me…" at bounding box center [736, 315] width 554 height 36
checkbox input "false"
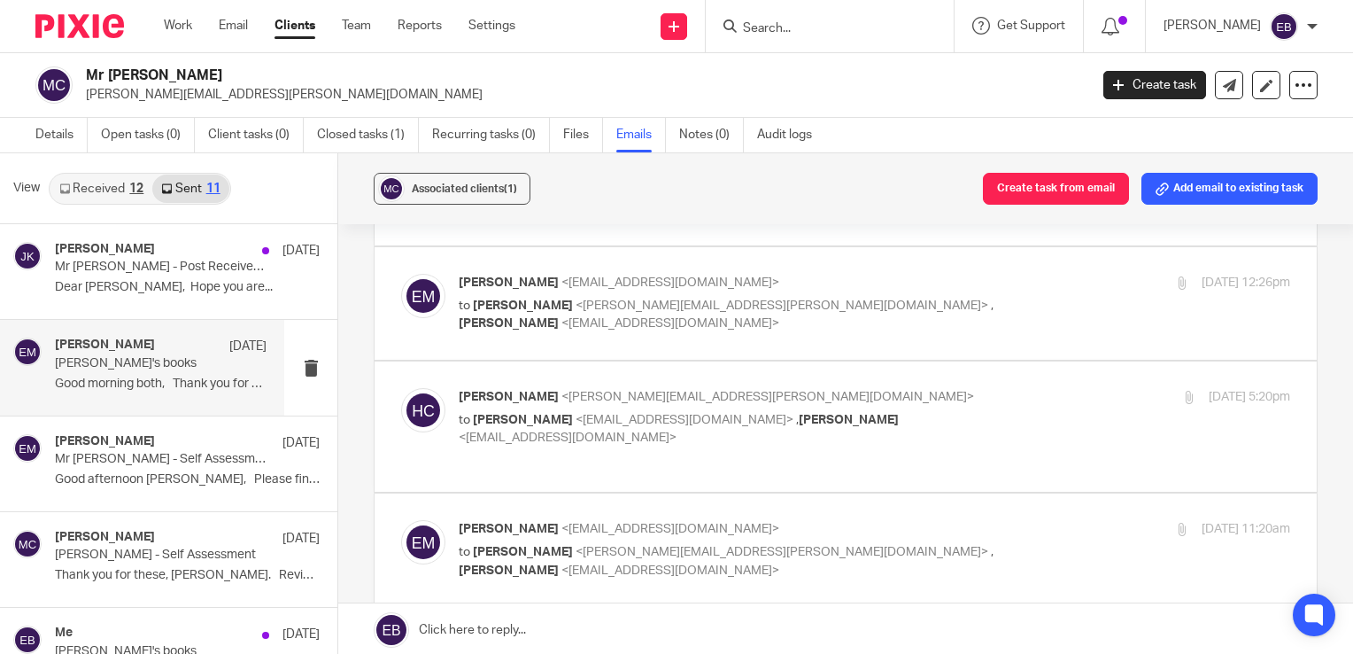
click at [989, 362] on label at bounding box center [846, 426] width 942 height 130
click at [401, 387] on input "checkbox" at bounding box center [400, 387] width 1 height 1
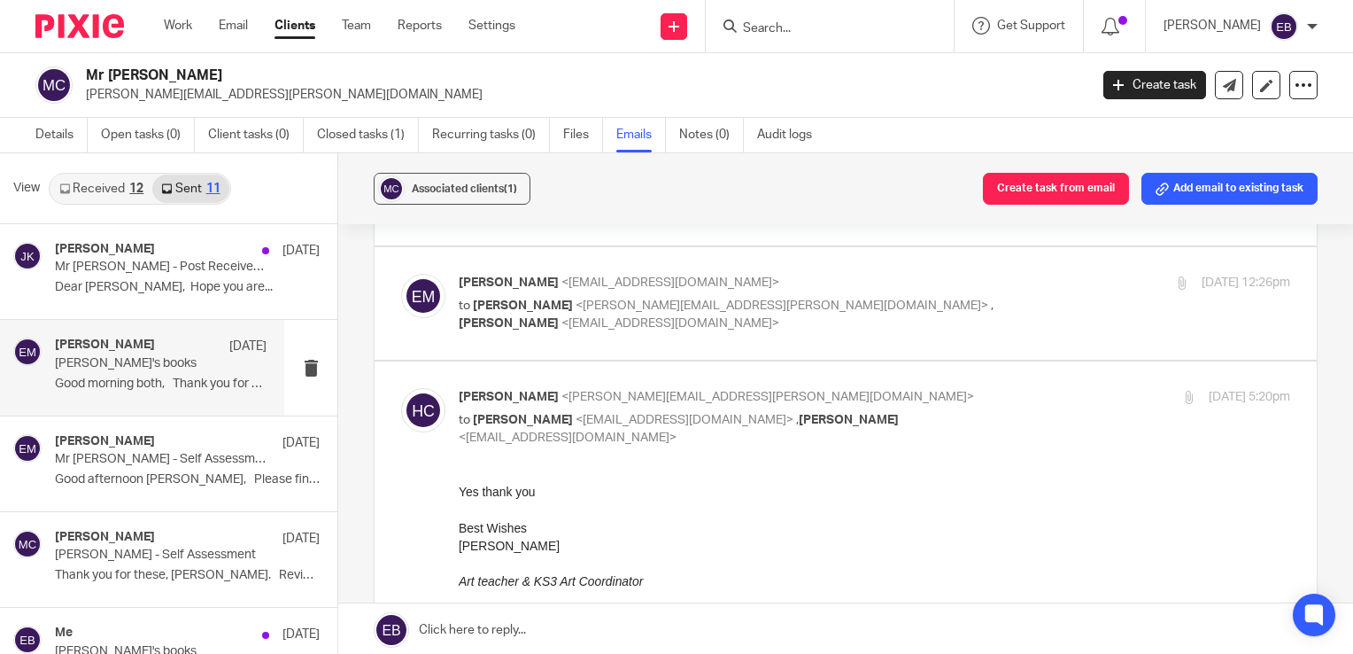
scroll to position [0, 0]
click at [401, 387] on input "checkbox" at bounding box center [400, 387] width 1 height 1
checkbox input "false"
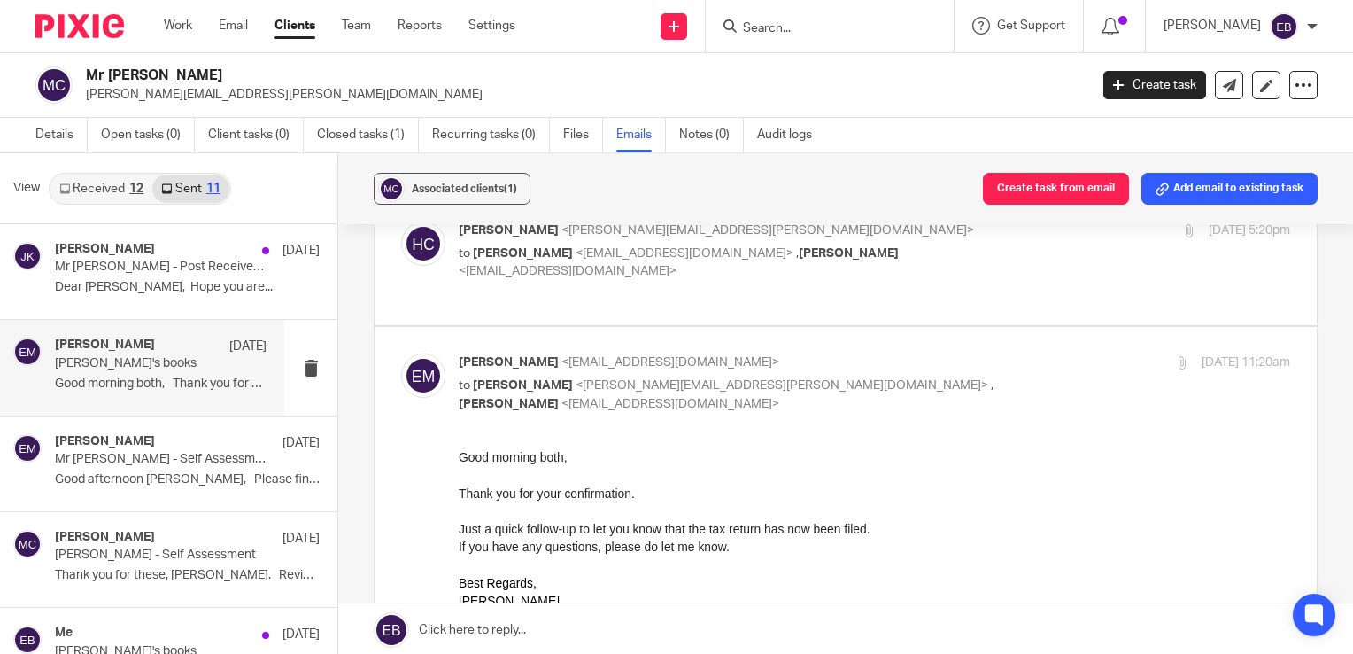
scroll to position [354, 0]
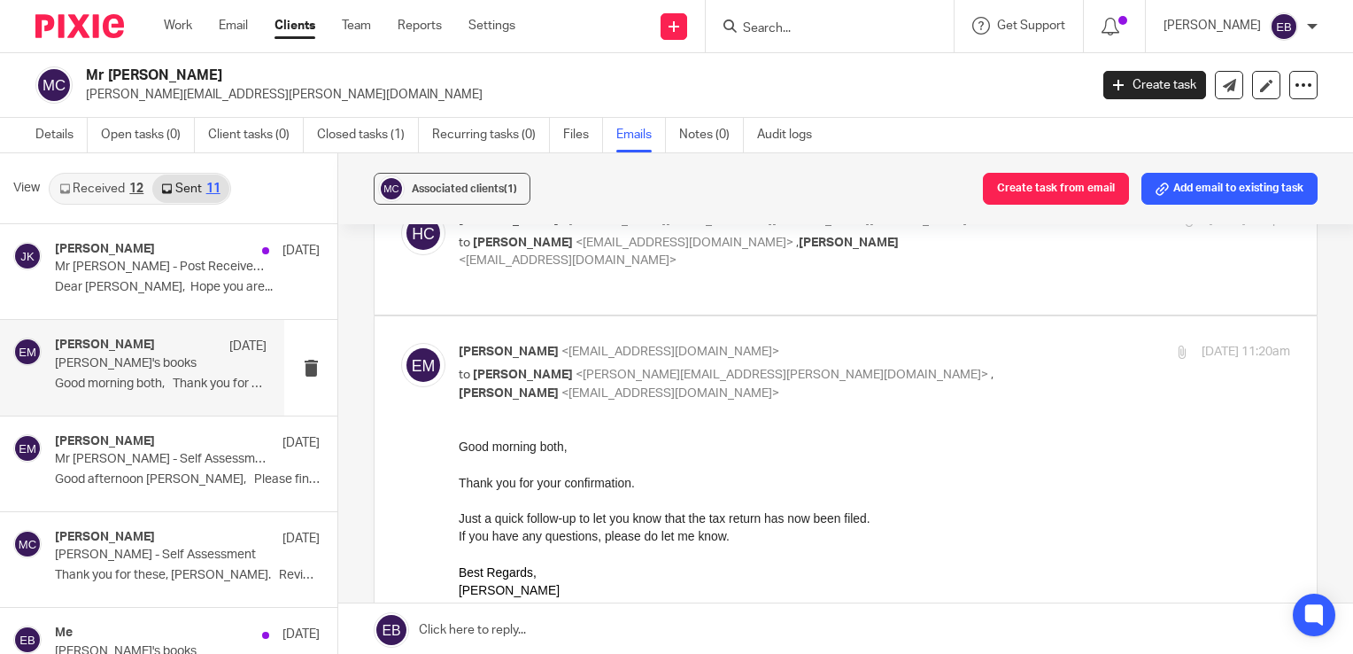
click at [1042, 343] on div "5 Aug 2025 11:20am" at bounding box center [1151, 352] width 277 height 19
checkbox input "false"
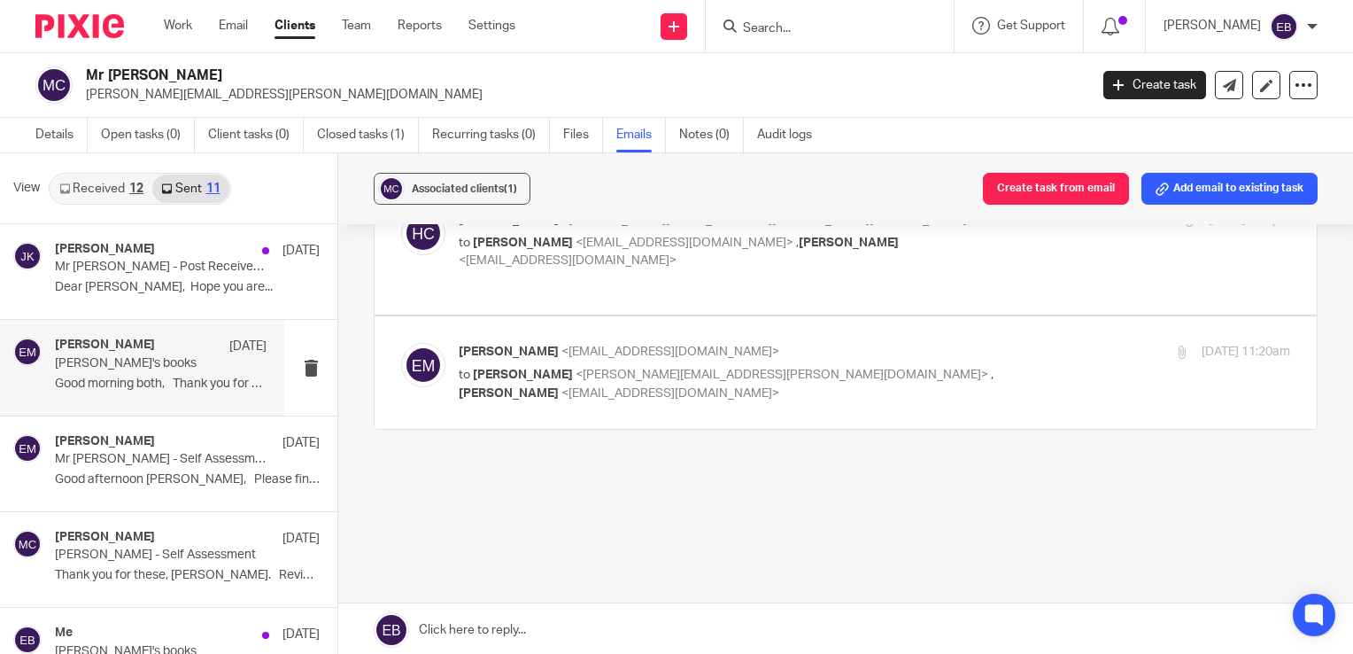
scroll to position [319, 0]
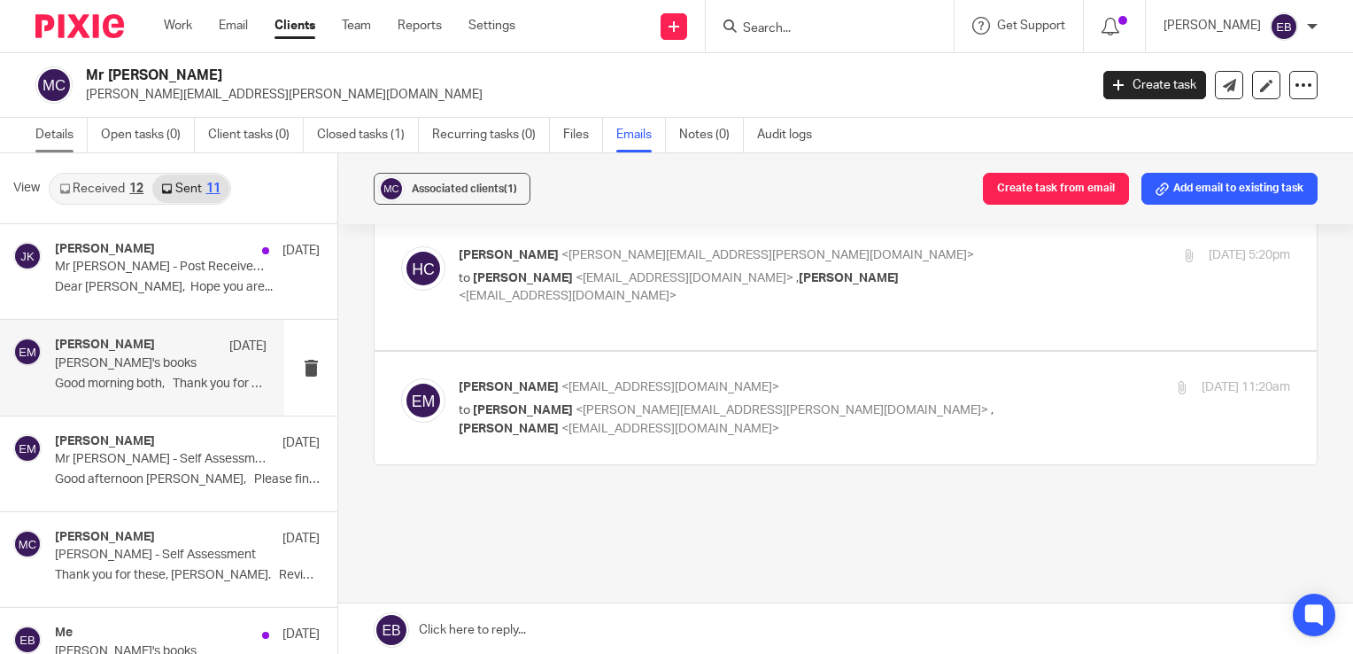
click at [50, 143] on link "Details" at bounding box center [61, 135] width 52 height 35
